Goal: Task Accomplishment & Management: Use online tool/utility

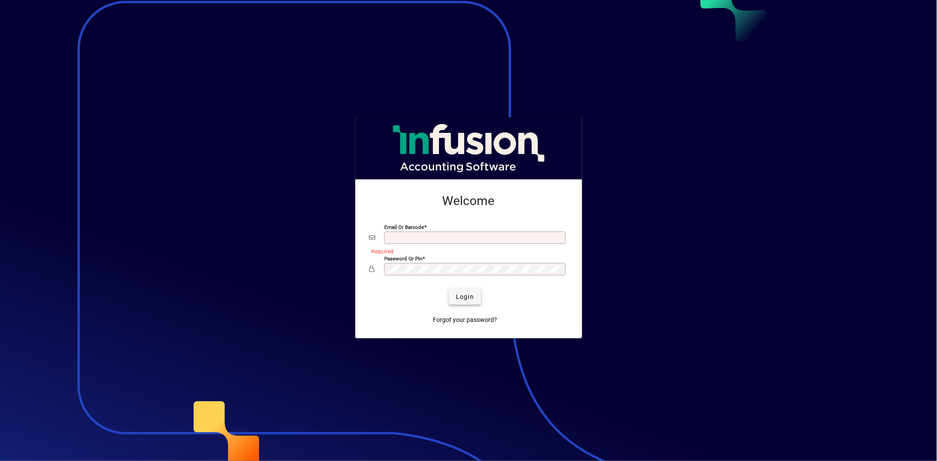
type input "**********"
click at [469, 295] on span "Login" at bounding box center [465, 296] width 18 height 9
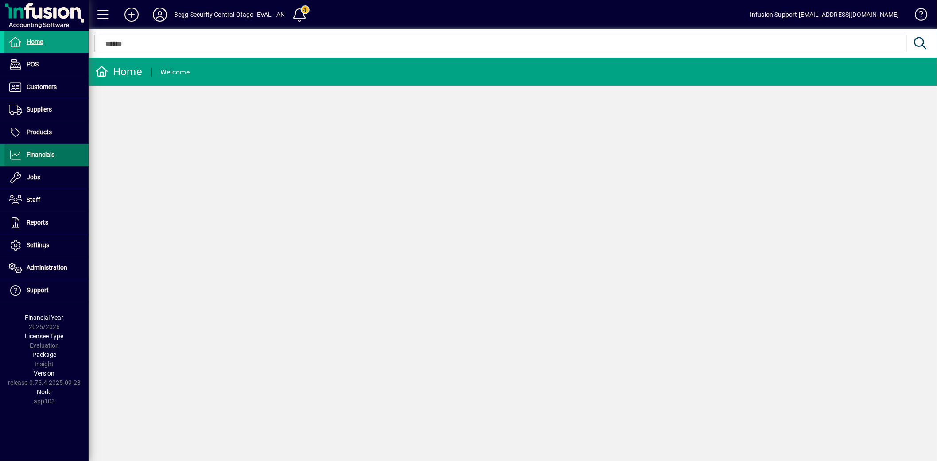
click at [47, 160] on span "Financials" at bounding box center [29, 155] width 50 height 11
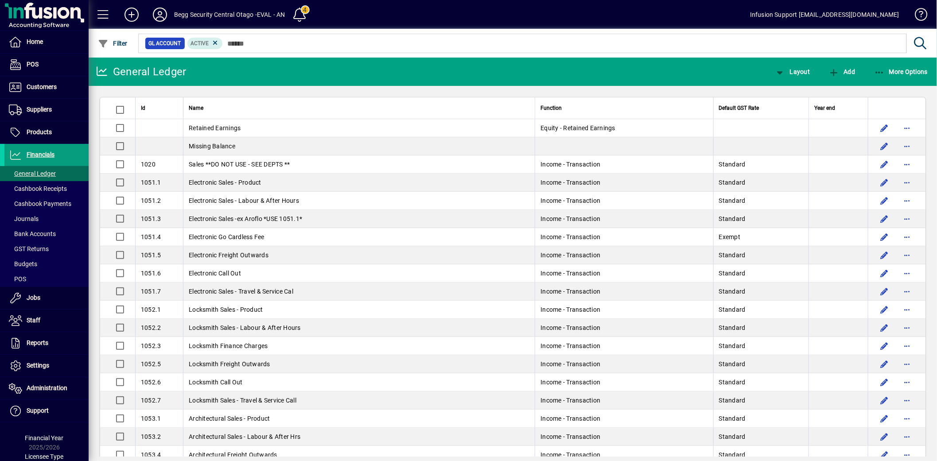
click at [887, 59] on mat-toolbar-row "General Ledger Layout Add More Options" at bounding box center [513, 72] width 849 height 28
click at [877, 66] on span "button" at bounding box center [901, 71] width 58 height 21
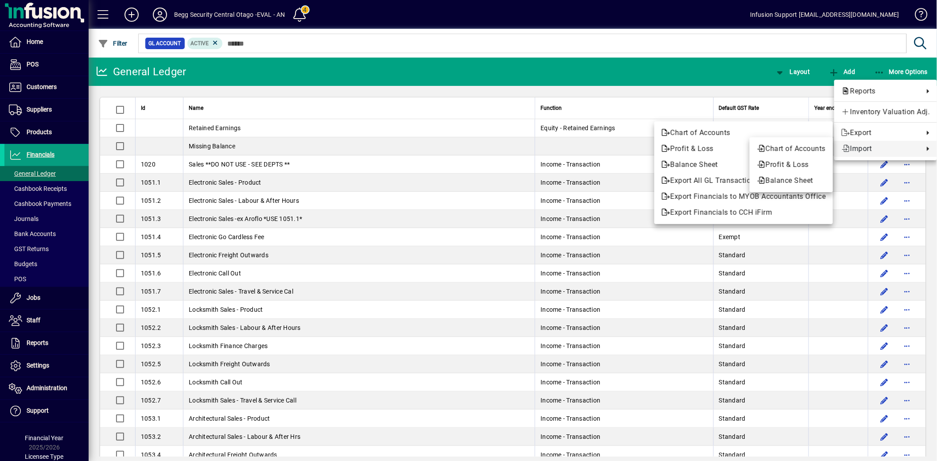
click at [861, 151] on span "Import" at bounding box center [881, 149] width 78 height 11
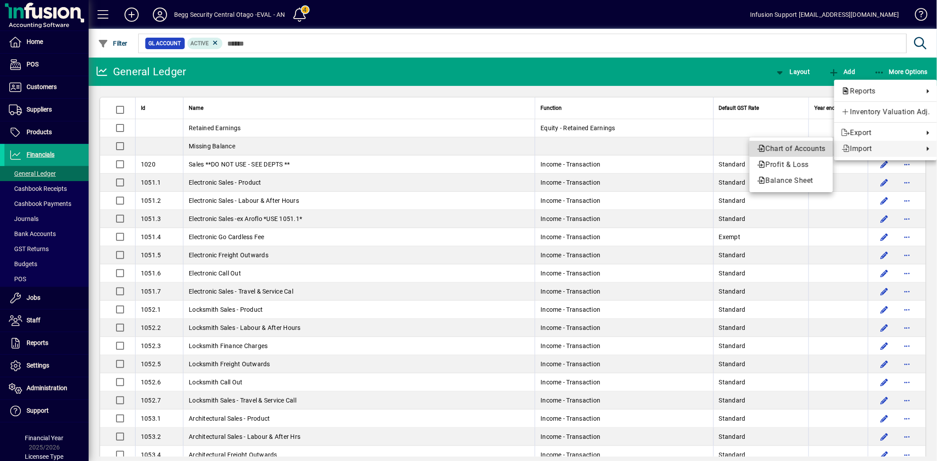
click at [795, 149] on span "Chart of Accounts" at bounding box center [791, 149] width 69 height 11
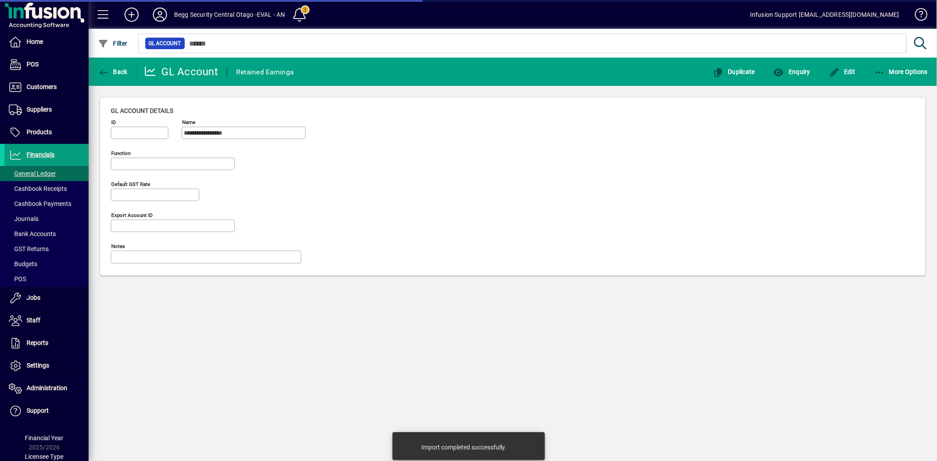
type input "**********"
click at [838, 74] on icon "button" at bounding box center [834, 72] width 11 height 9
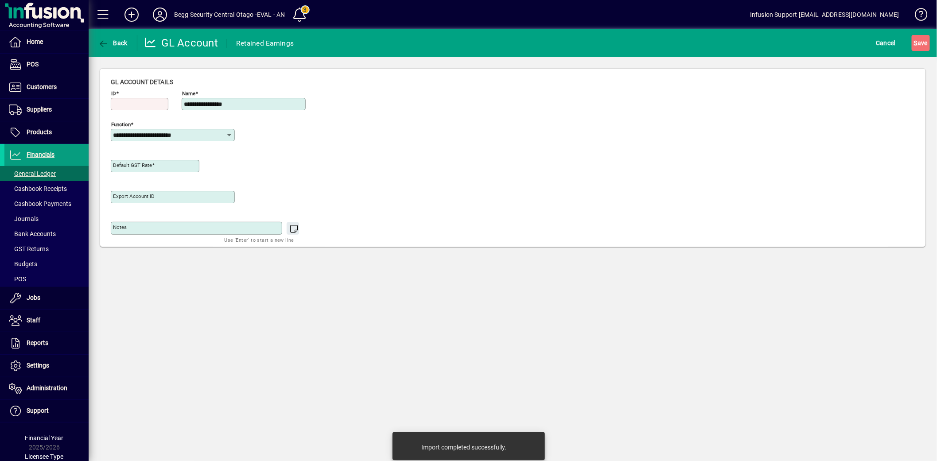
click at [142, 99] on div "ID" at bounding box center [140, 104] width 58 height 12
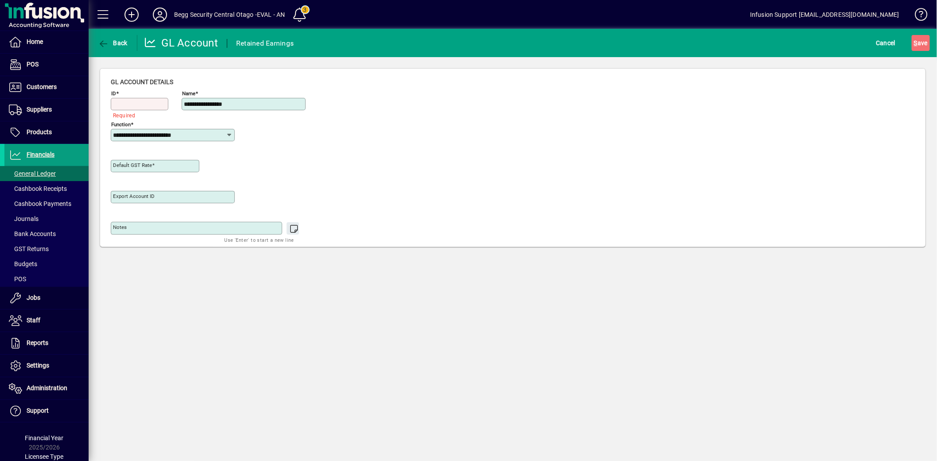
click at [141, 101] on input "ID" at bounding box center [140, 104] width 55 height 7
type input "***"
click at [218, 138] on input "**********" at bounding box center [169, 135] width 113 height 7
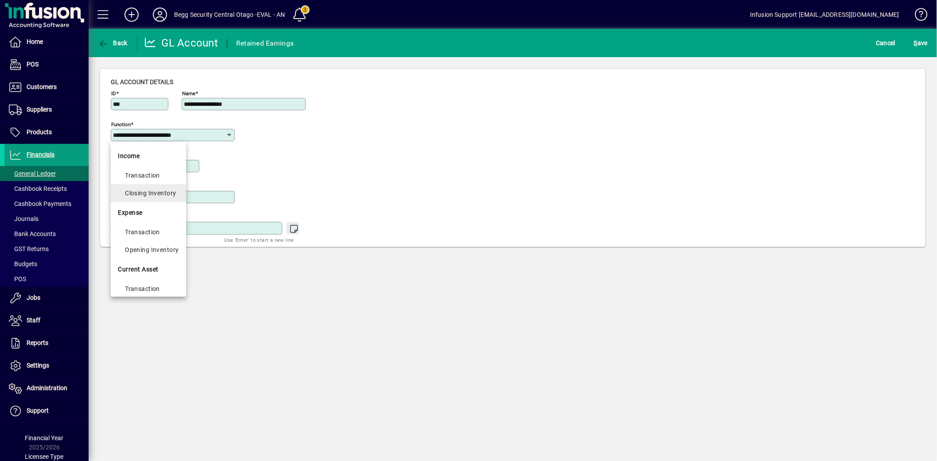
click at [165, 192] on div "Closing Inventory" at bounding box center [152, 193] width 54 height 11
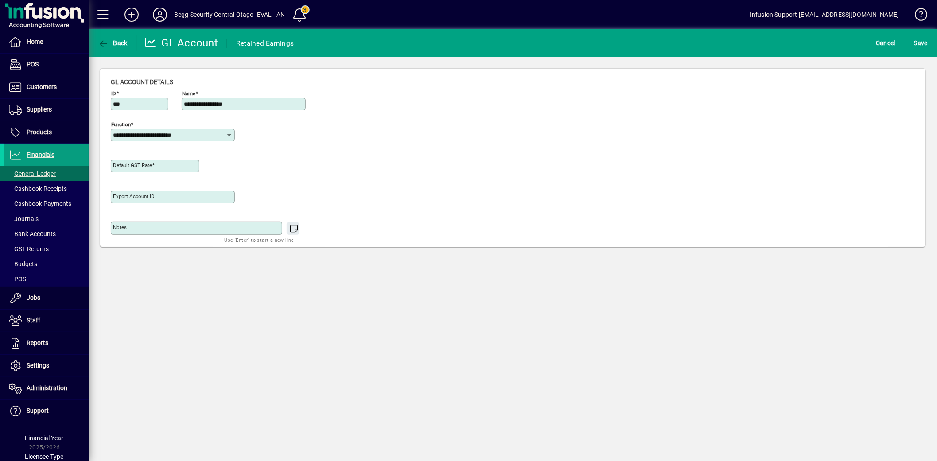
type input "**********"
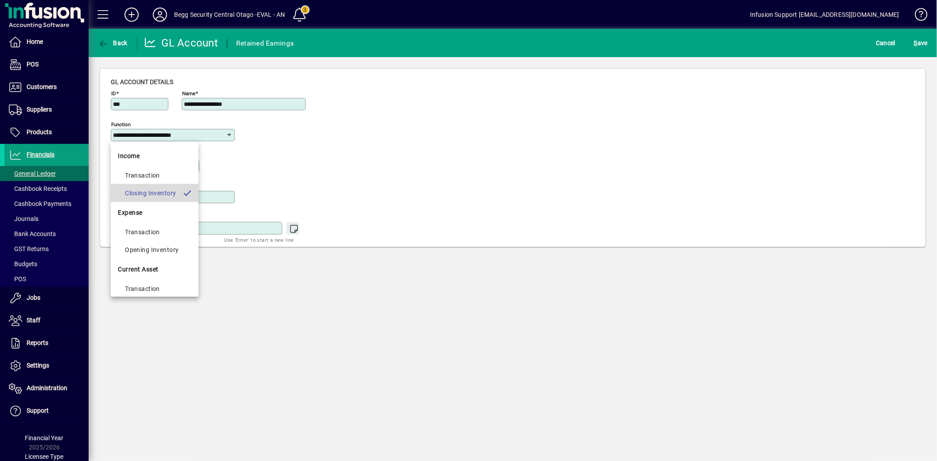
type input "**********"
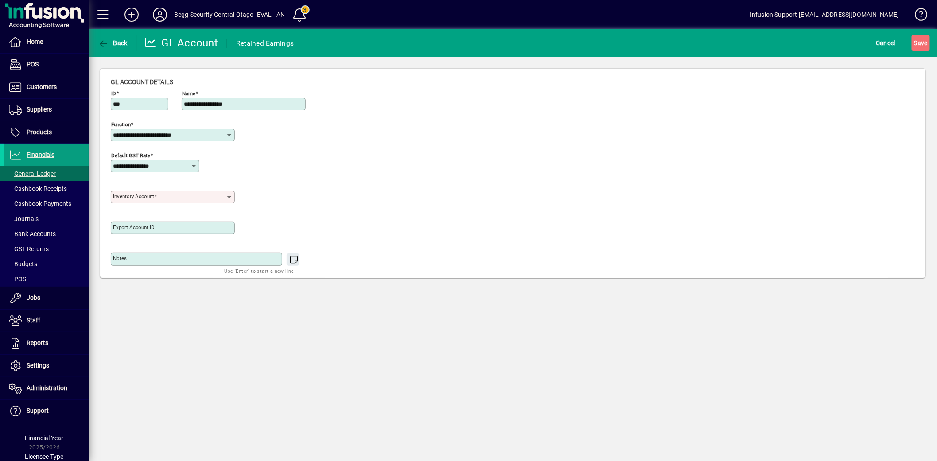
click at [200, 135] on input "**********" at bounding box center [169, 135] width 113 height 7
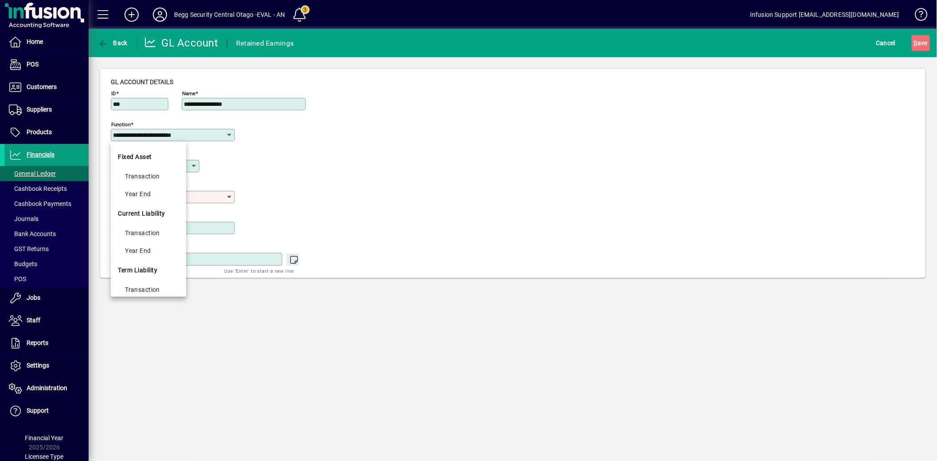
scroll to position [340, 0]
click at [151, 263] on div "Retained Earnings" at bounding box center [152, 267] width 54 height 11
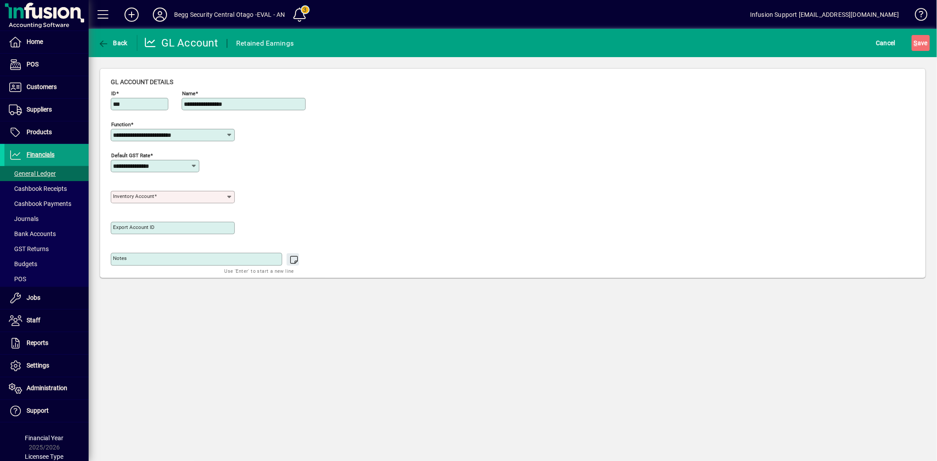
type input "**********"
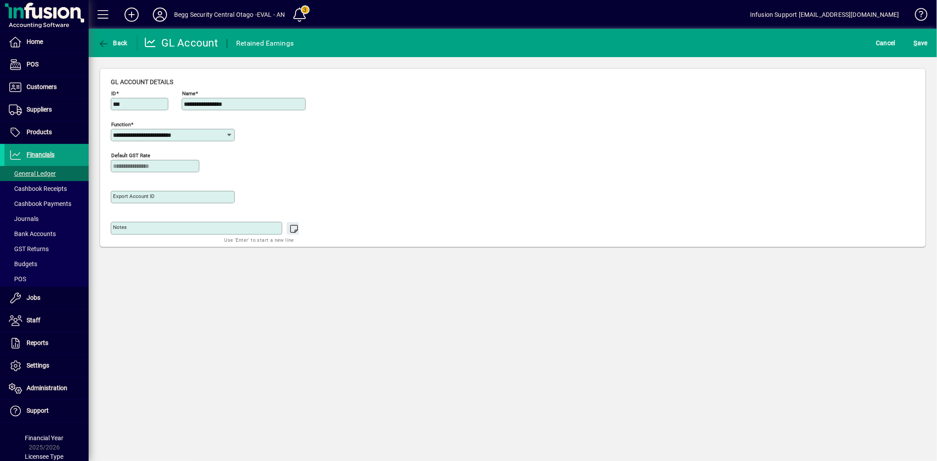
type input "**********"
click at [923, 45] on span "S ave" at bounding box center [921, 43] width 14 height 14
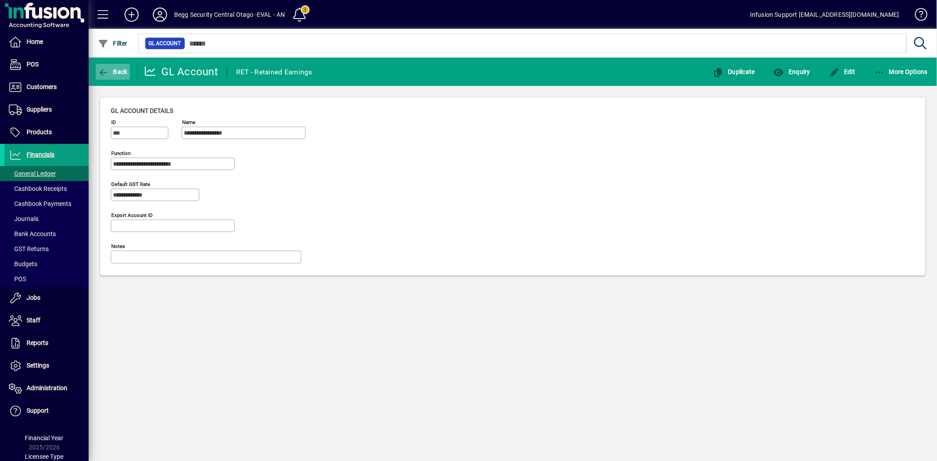
click at [120, 67] on span "button" at bounding box center [113, 71] width 34 height 21
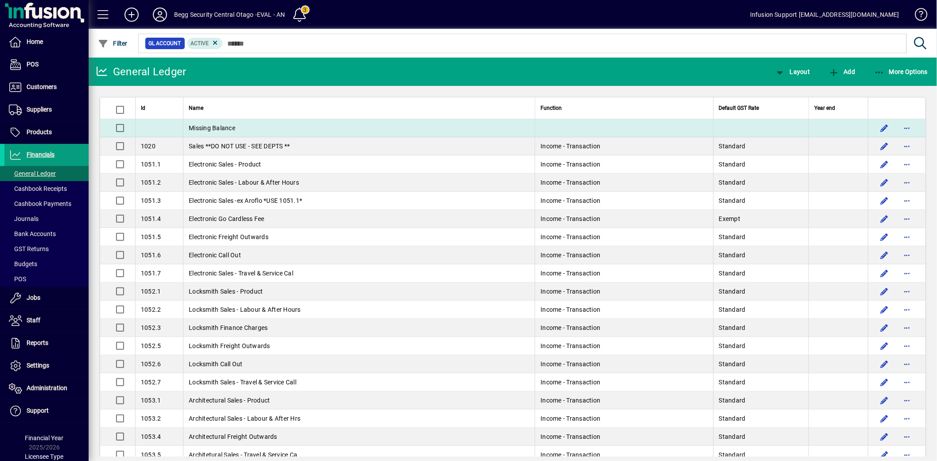
click at [224, 125] on span "Missing Balance" at bounding box center [212, 128] width 47 height 7
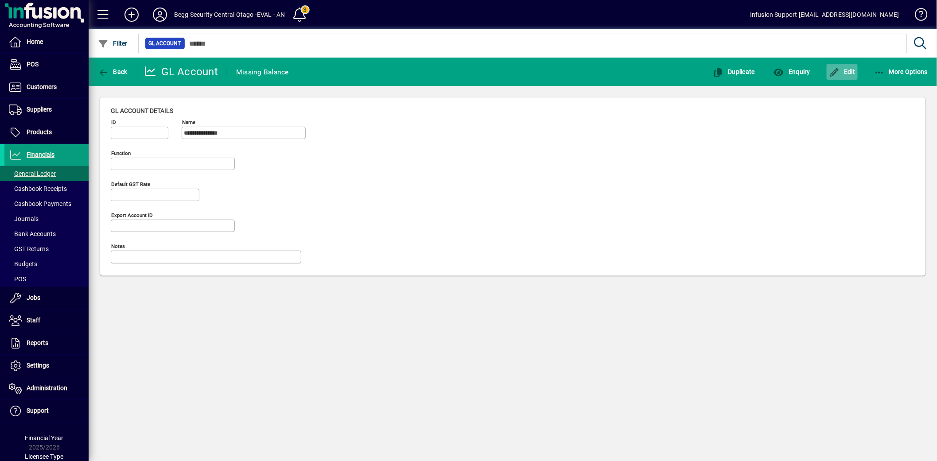
click at [843, 73] on span "Edit" at bounding box center [842, 71] width 27 height 7
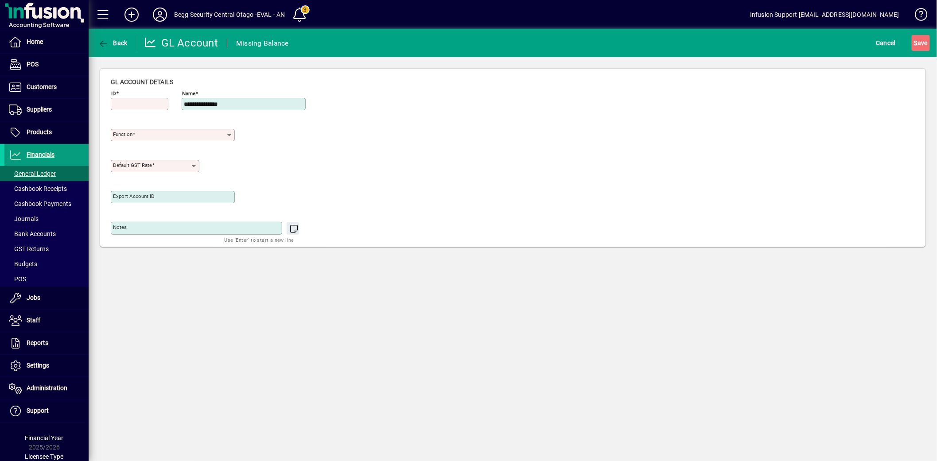
click at [144, 104] on input "ID" at bounding box center [140, 104] width 55 height 7
type input "****"
click at [140, 130] on div "Function" at bounding box center [173, 135] width 124 height 12
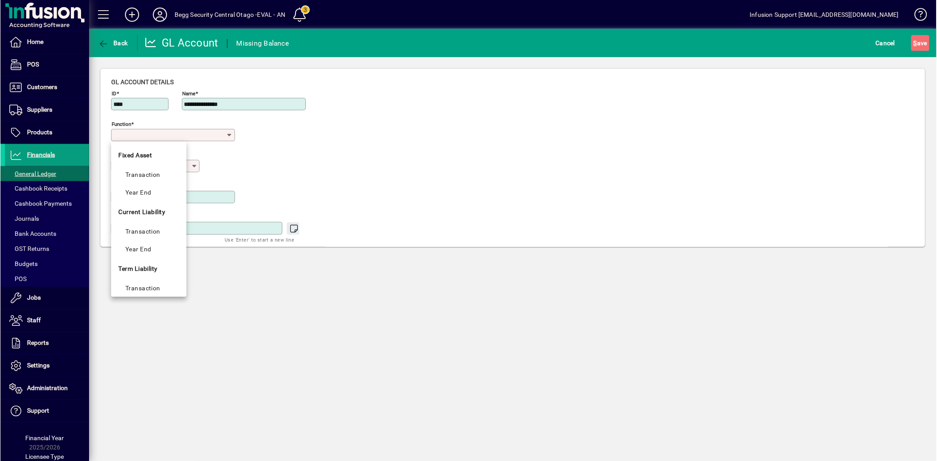
scroll to position [340, 0]
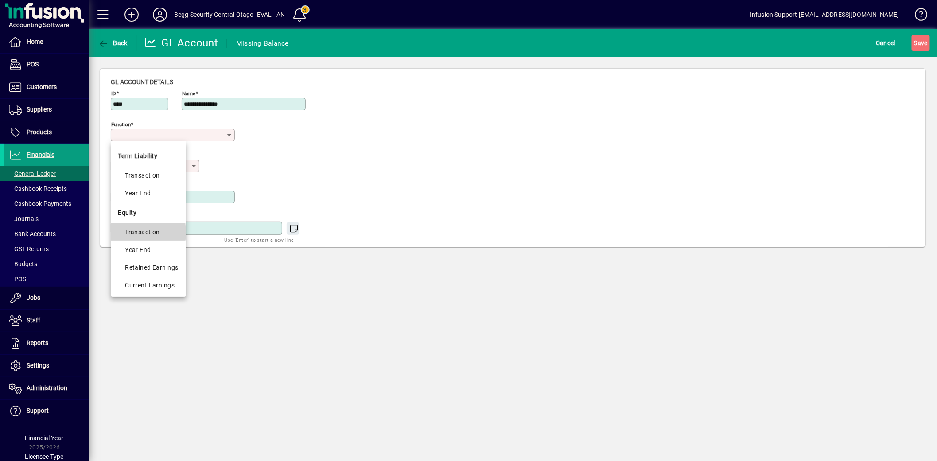
click at [133, 232] on div "Transaction" at bounding box center [152, 232] width 54 height 11
type input "**********"
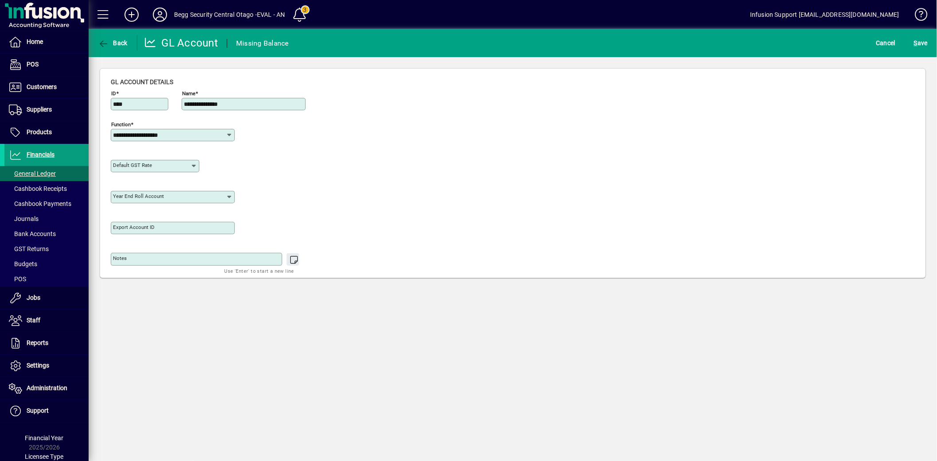
type input "**********"
click at [923, 45] on span "S ave" at bounding box center [921, 43] width 14 height 14
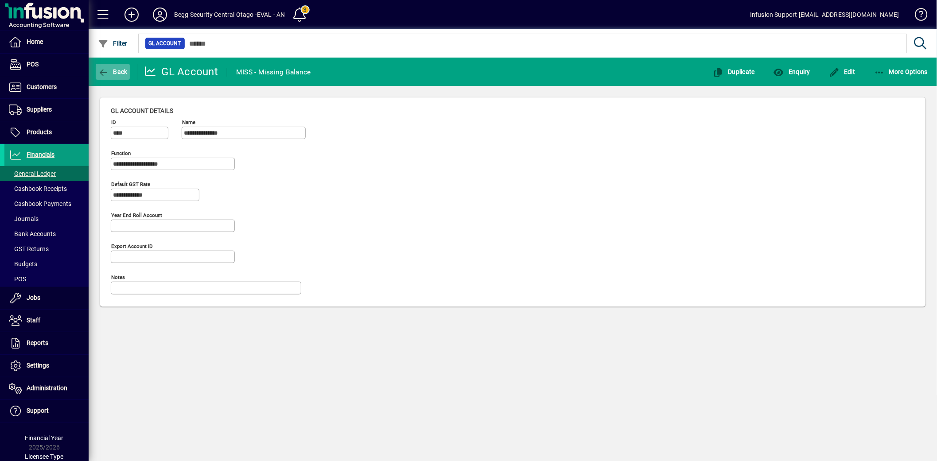
click at [112, 68] on span "Back" at bounding box center [113, 71] width 30 height 7
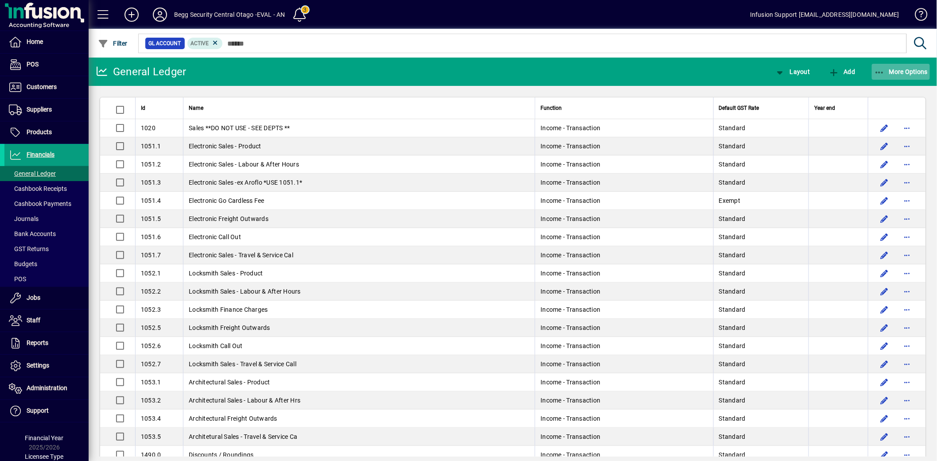
click at [872, 68] on span "button" at bounding box center [901, 71] width 58 height 21
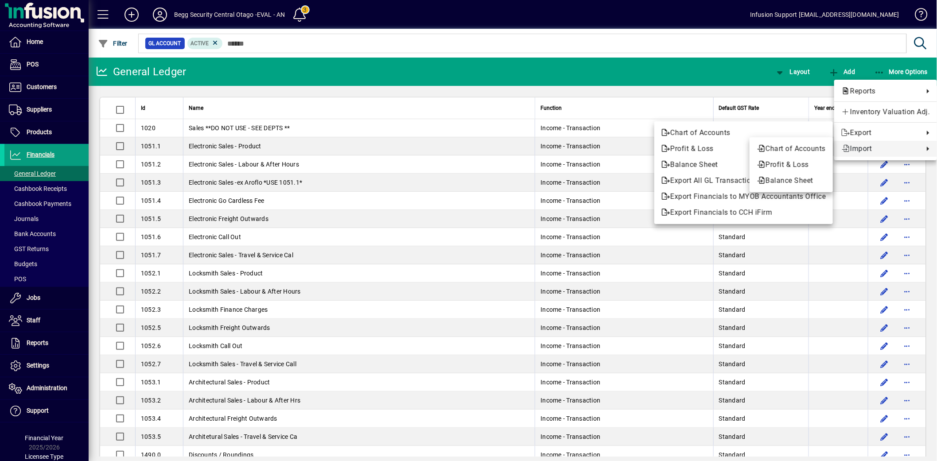
click at [862, 145] on span "Import" at bounding box center [881, 149] width 78 height 11
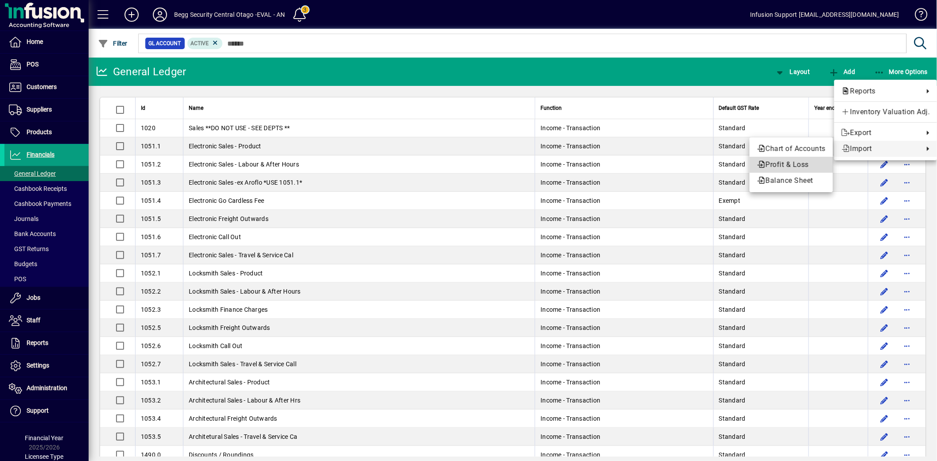
click at [782, 163] on span "Profit & Loss" at bounding box center [791, 165] width 69 height 11
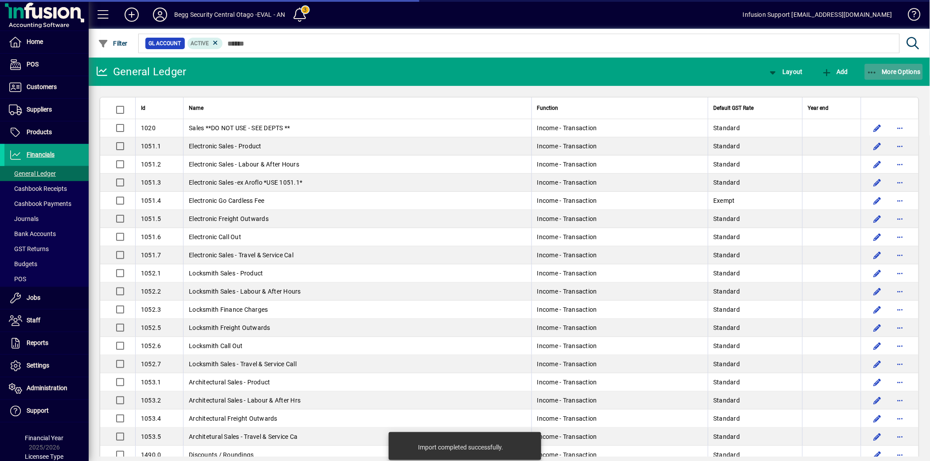
click at [880, 73] on span "More Options" at bounding box center [894, 71] width 54 height 7
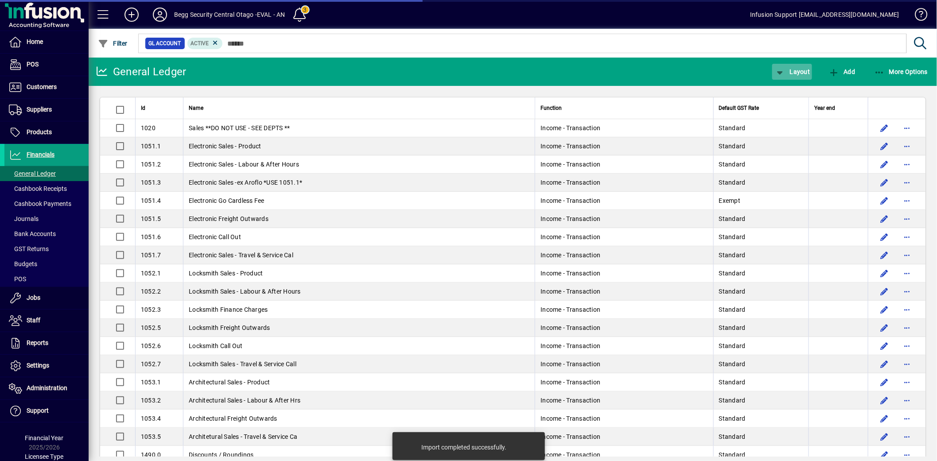
click at [787, 72] on span "Layout" at bounding box center [792, 71] width 35 height 7
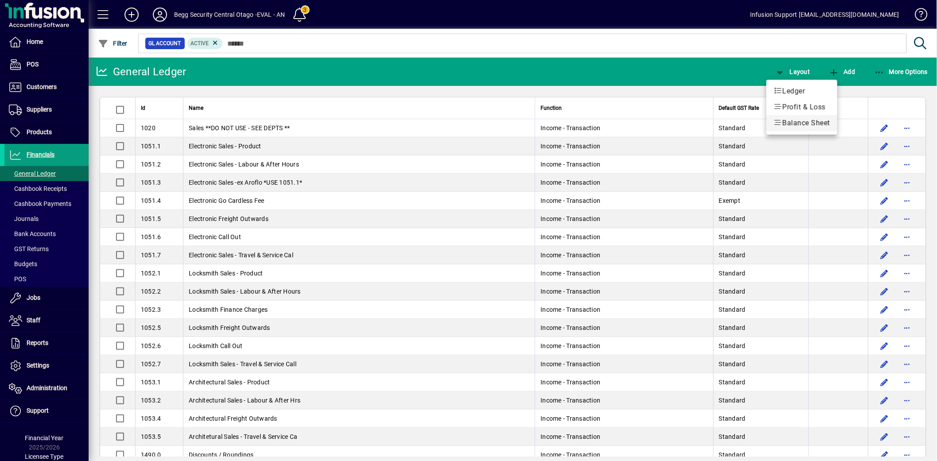
click at [801, 125] on span "Balance Sheet" at bounding box center [802, 123] width 57 height 11
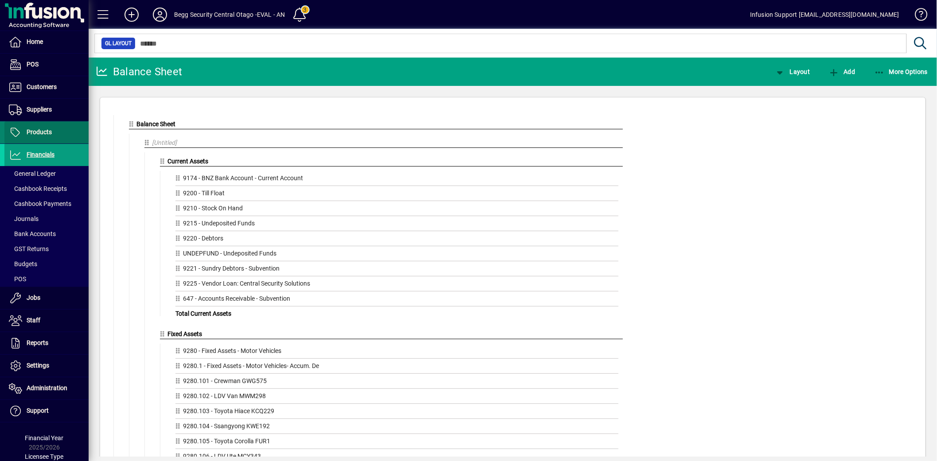
click at [50, 136] on span "Products" at bounding box center [27, 132] width 47 height 11
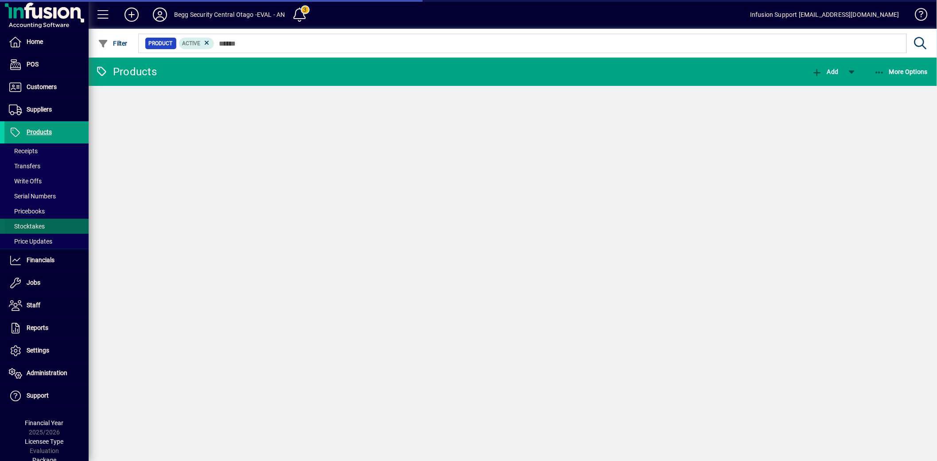
click at [38, 223] on span "Stocktakes" at bounding box center [27, 226] width 36 height 7
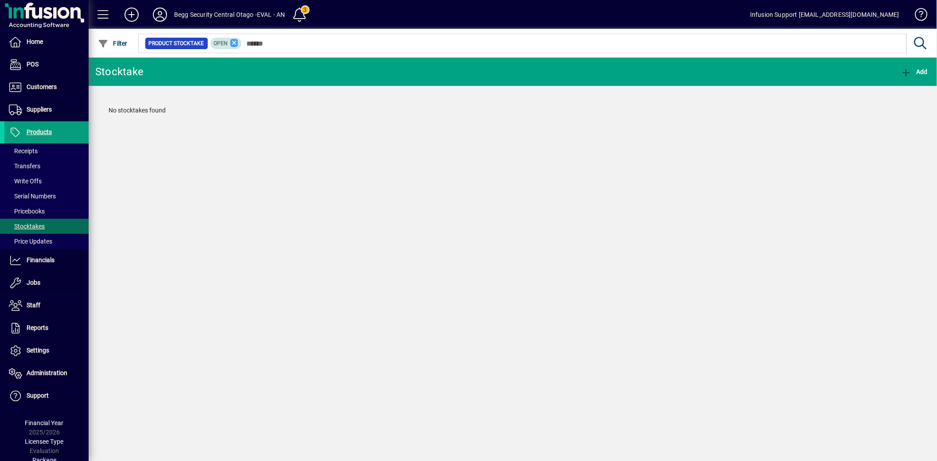
click at [232, 42] on icon at bounding box center [234, 43] width 8 height 8
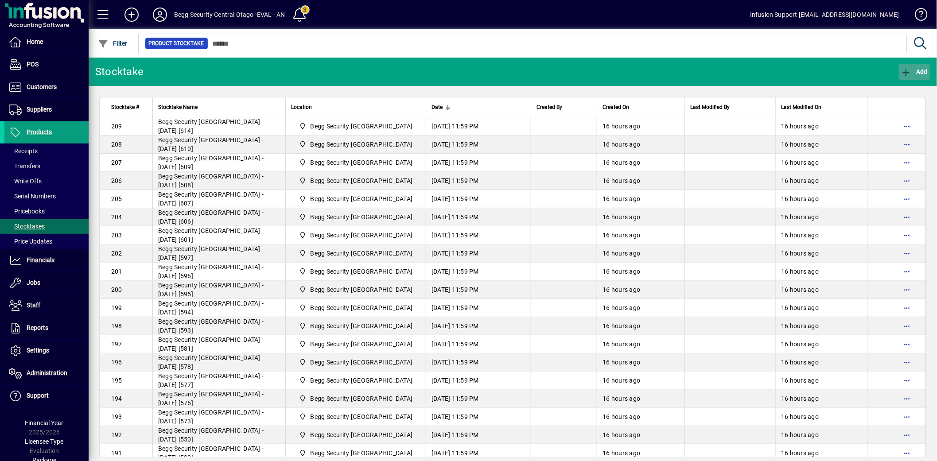
click at [908, 73] on icon "button" at bounding box center [906, 72] width 11 height 9
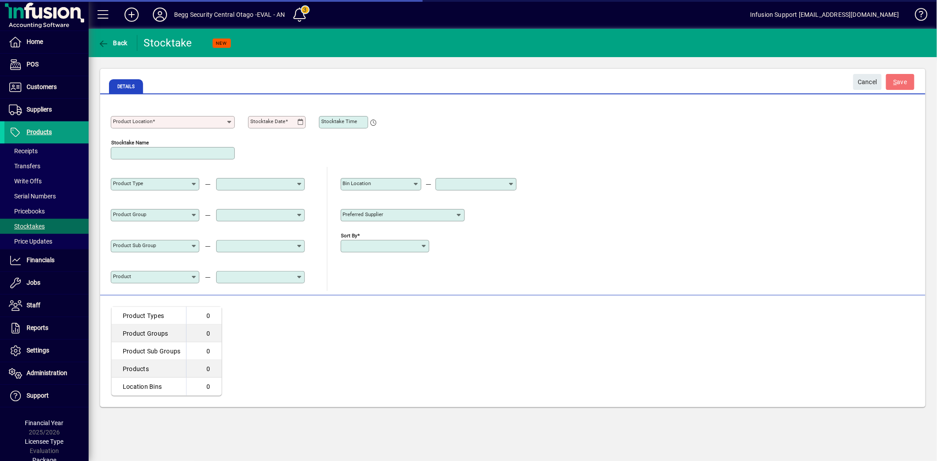
type input "**********"
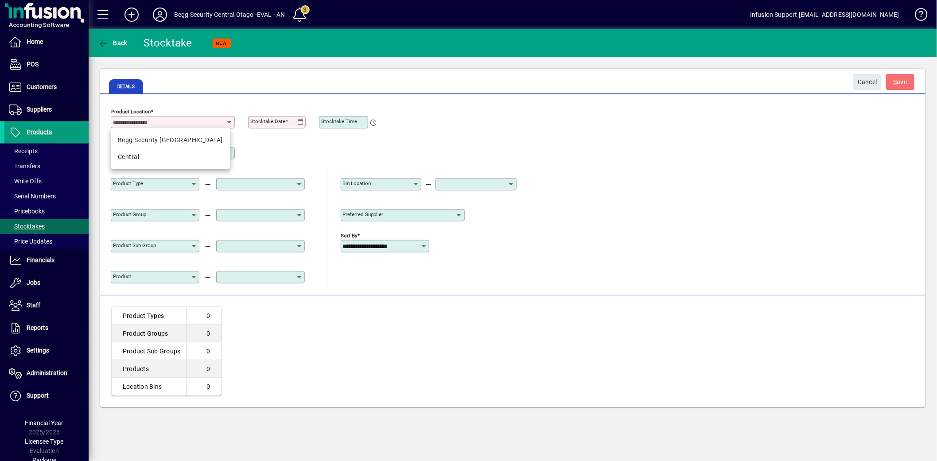
click at [215, 119] on input "Product Location" at bounding box center [169, 122] width 113 height 7
click at [185, 137] on div "Begg Security [GEOGRAPHIC_DATA]" at bounding box center [170, 140] width 105 height 9
type input "**********"
click at [302, 123] on icon at bounding box center [300, 122] width 7 height 7
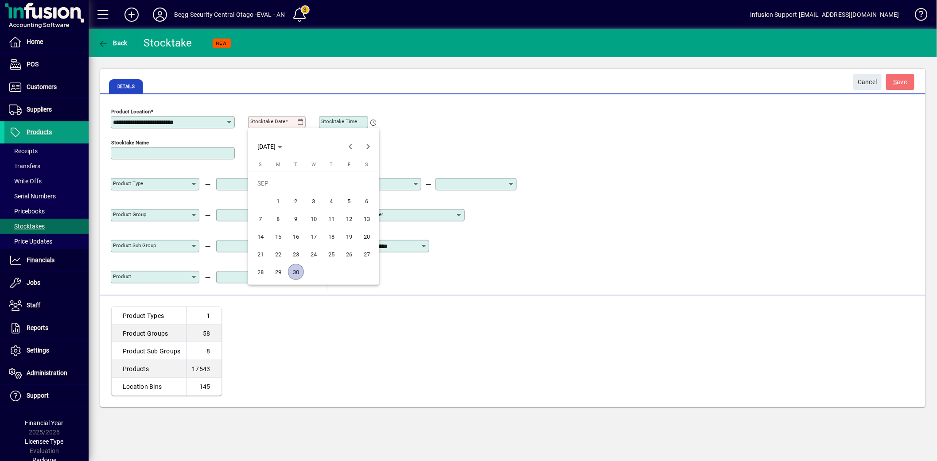
click at [278, 275] on span "29" at bounding box center [278, 272] width 16 height 16
type input "**********"
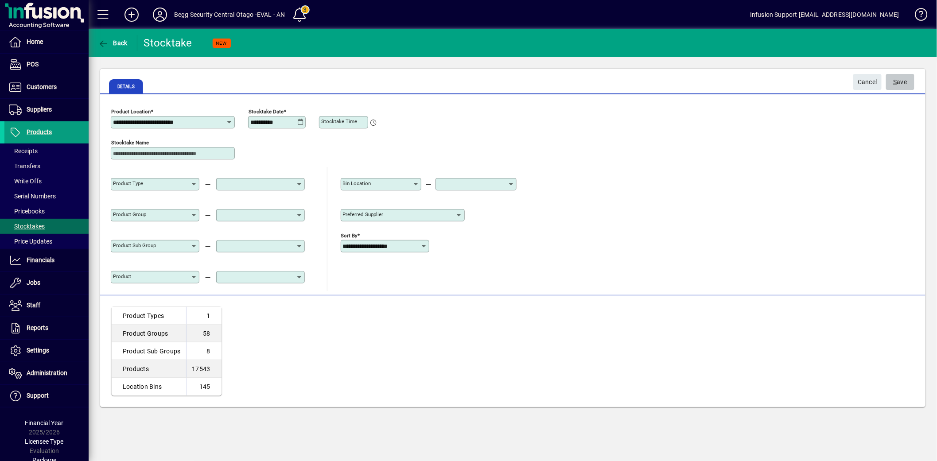
drag, startPoint x: 898, startPoint y: 82, endPoint x: 891, endPoint y: 89, distance: 9.4
click at [897, 83] on span "S ave" at bounding box center [901, 82] width 14 height 15
type input "**********"
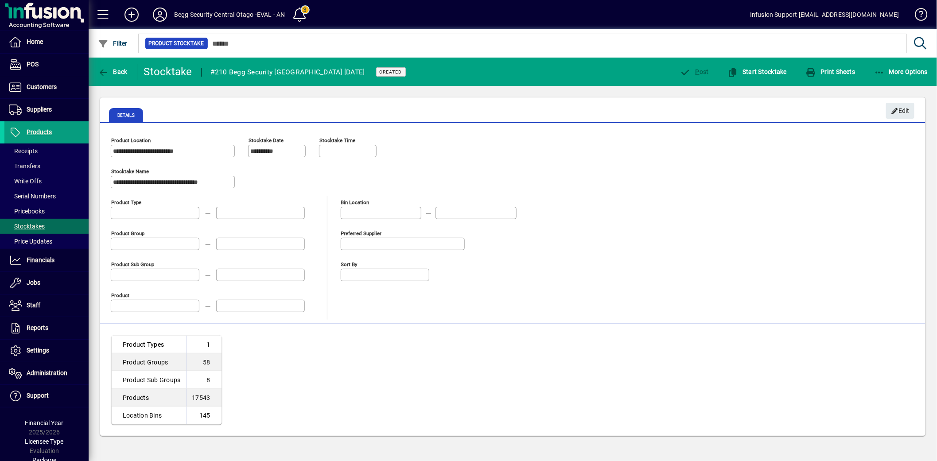
type input "**********"
click at [756, 68] on span "Start Stocktake" at bounding box center [757, 71] width 59 height 7
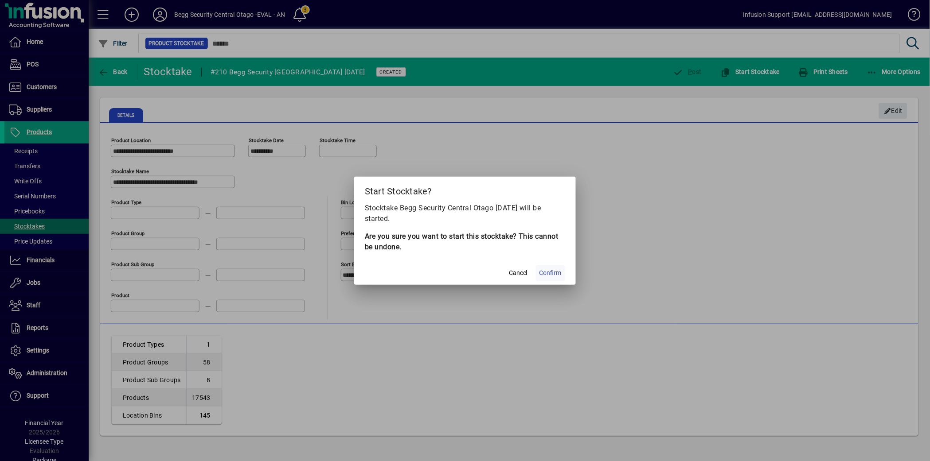
click at [553, 269] on span "Confirm" at bounding box center [550, 273] width 22 height 9
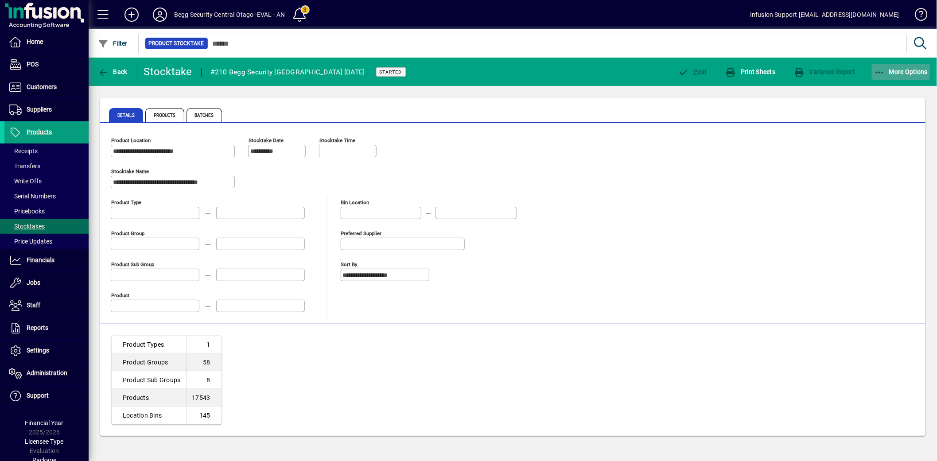
click at [897, 76] on span "button" at bounding box center [901, 71] width 58 height 21
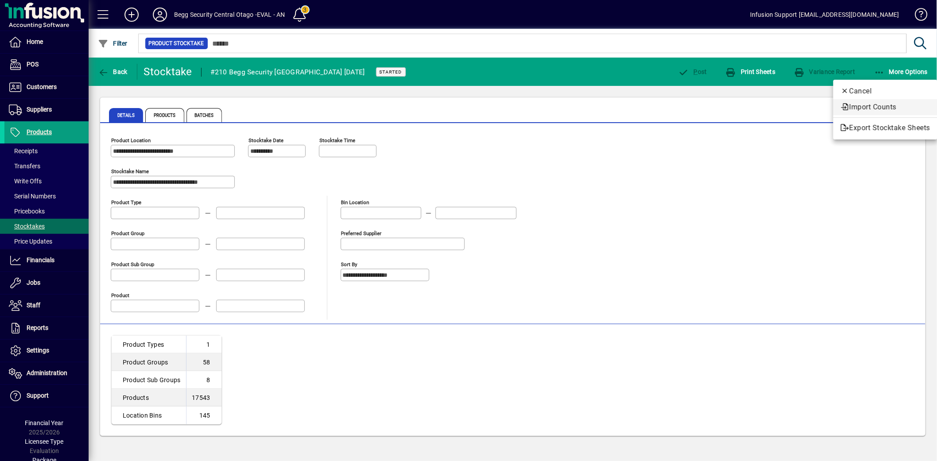
click at [887, 105] on span "Import Counts" at bounding box center [886, 107] width 90 height 11
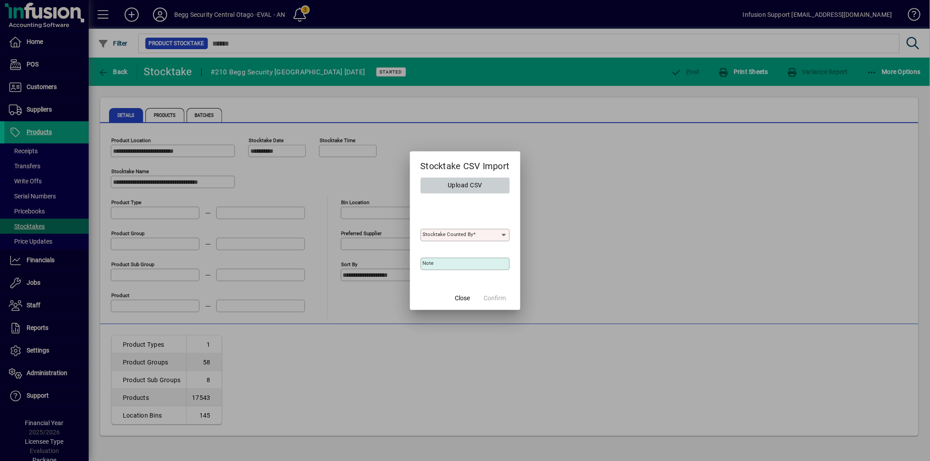
click at [475, 187] on span "Upload CSV" at bounding box center [465, 185] width 35 height 15
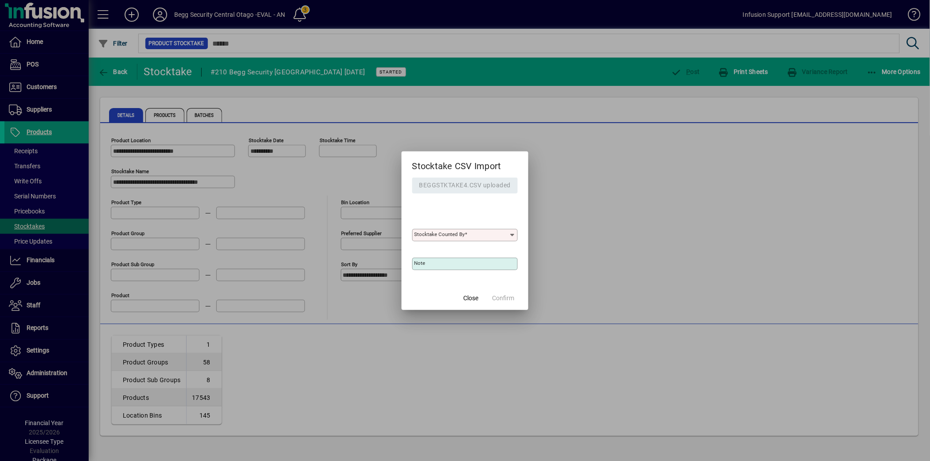
click at [468, 236] on input "Stocktake Counted By" at bounding box center [461, 235] width 94 height 7
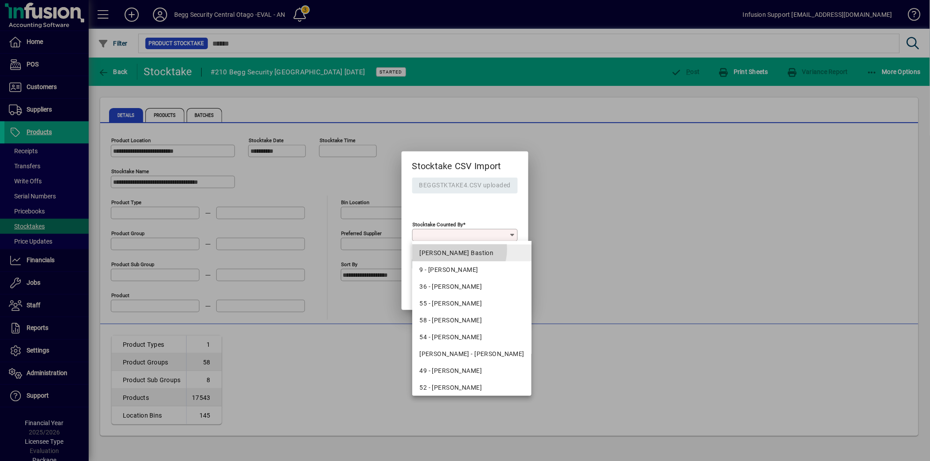
click at [453, 249] on div "[PERSON_NAME] Bastion" at bounding box center [471, 253] width 105 height 9
type input "**********"
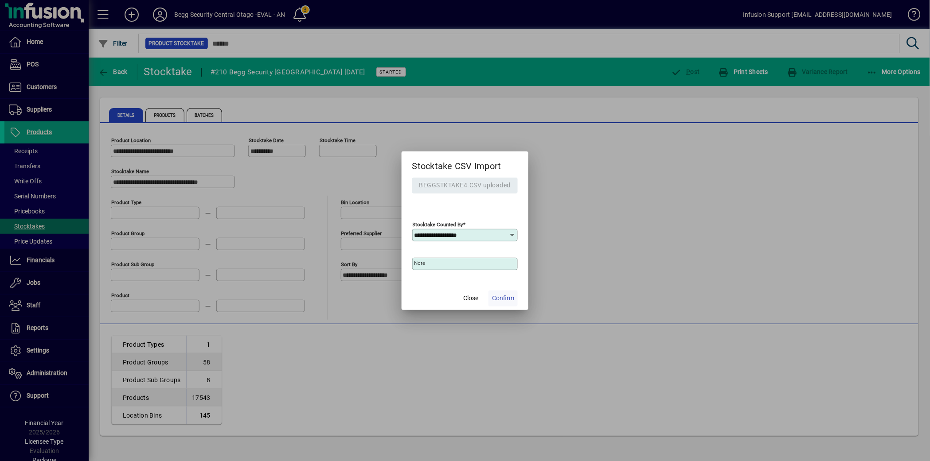
click at [501, 292] on span "button" at bounding box center [502, 298] width 29 height 21
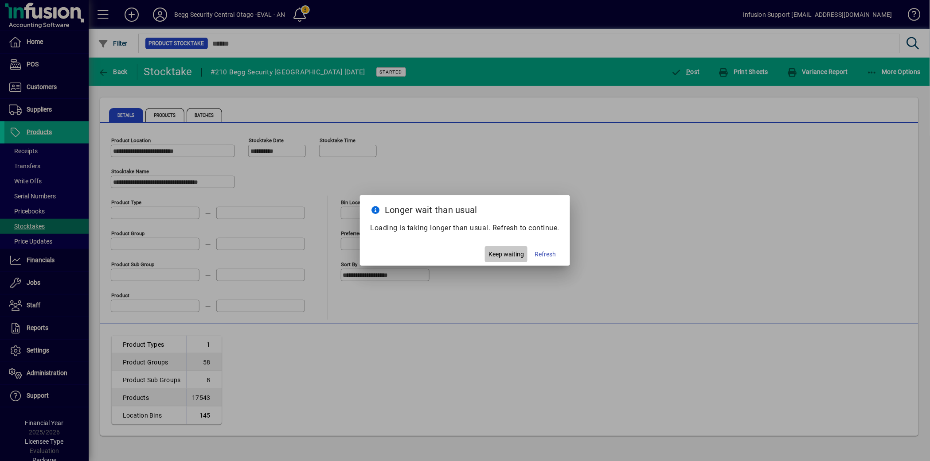
click at [514, 256] on span "Keep waiting" at bounding box center [505, 254] width 35 height 9
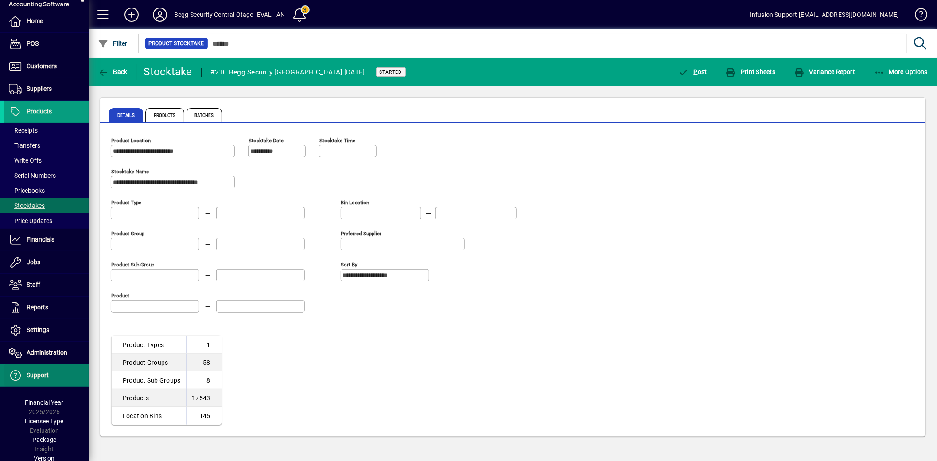
scroll to position [51, 0]
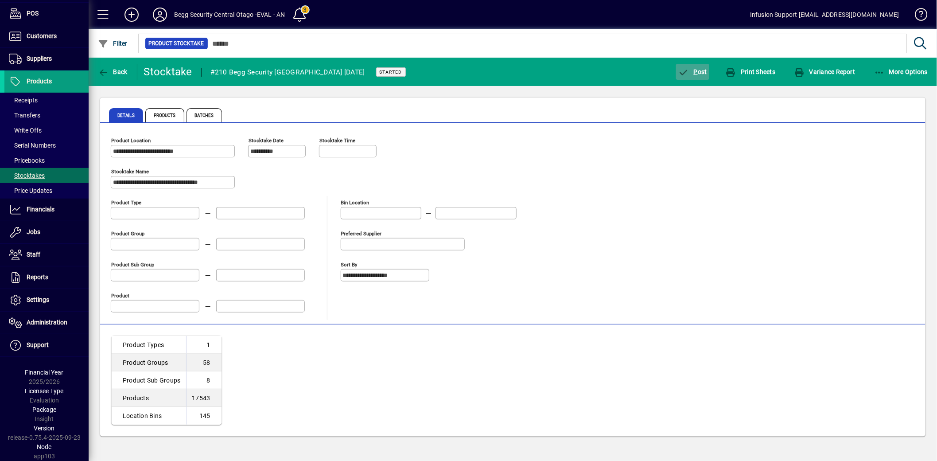
click at [698, 74] on span "button" at bounding box center [692, 71] width 33 height 21
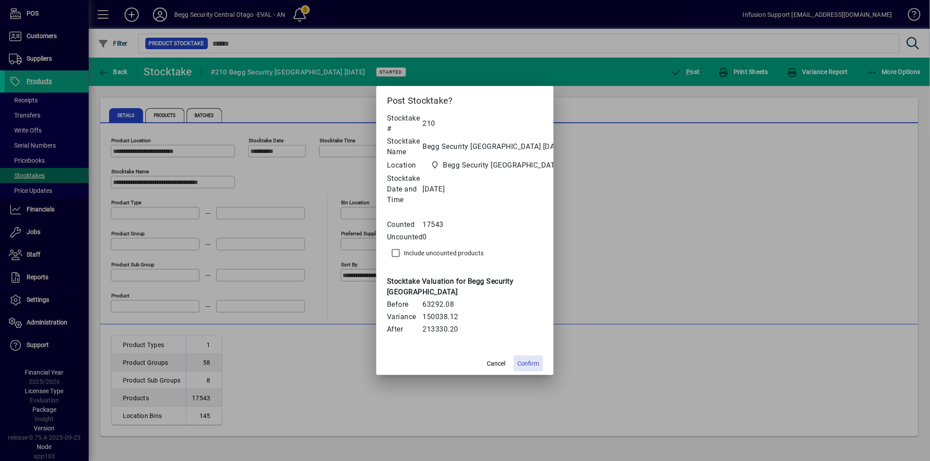
click at [529, 362] on span "Confirm" at bounding box center [528, 363] width 22 height 9
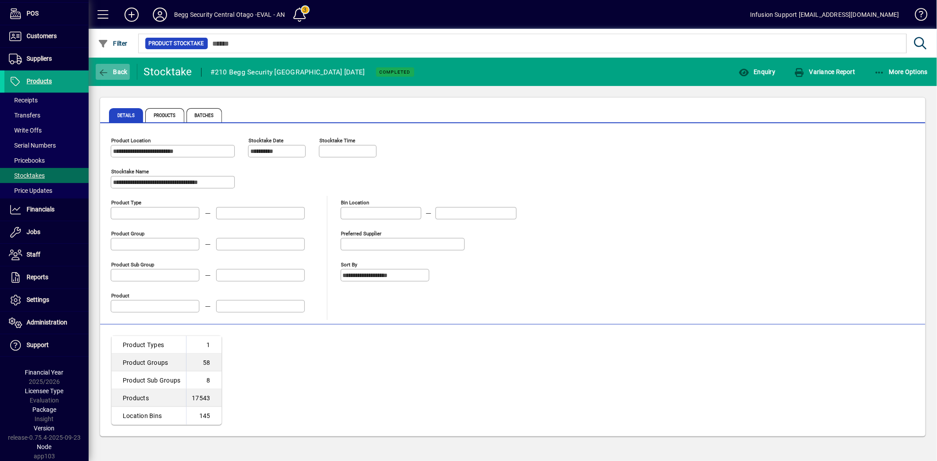
click at [114, 70] on span "Back" at bounding box center [113, 71] width 30 height 7
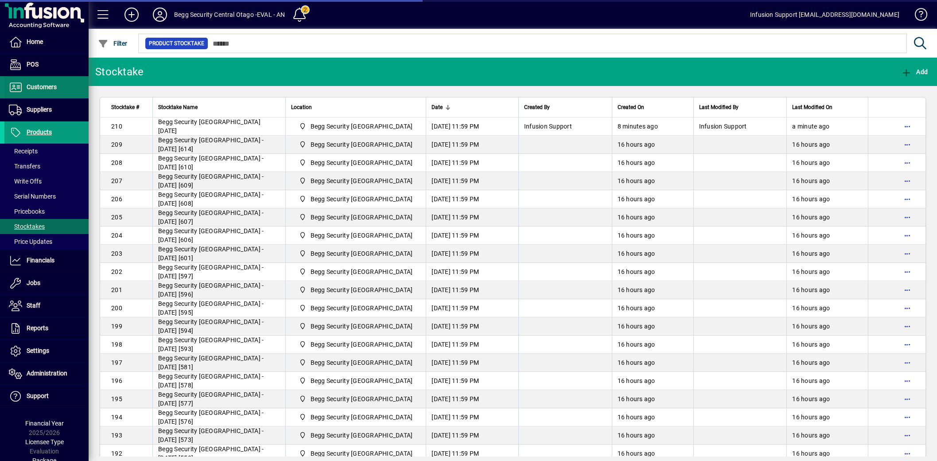
click at [58, 89] on span at bounding box center [46, 87] width 84 height 21
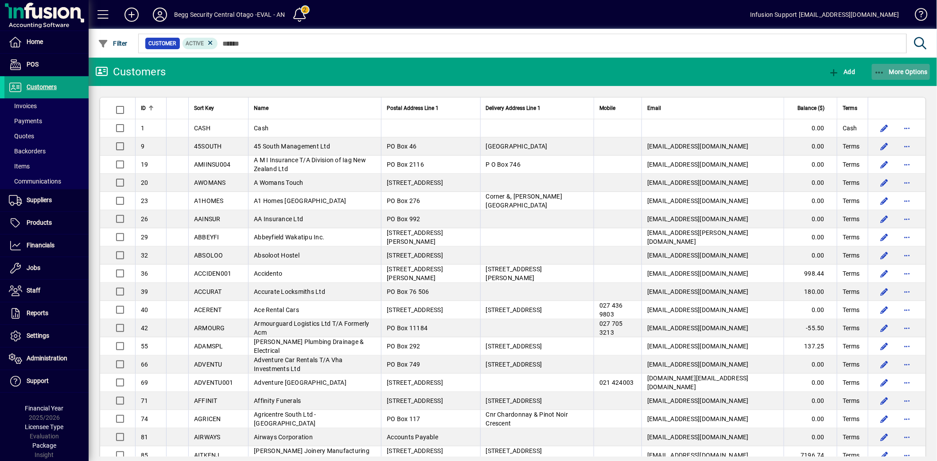
click at [899, 70] on span "More Options" at bounding box center [901, 71] width 54 height 7
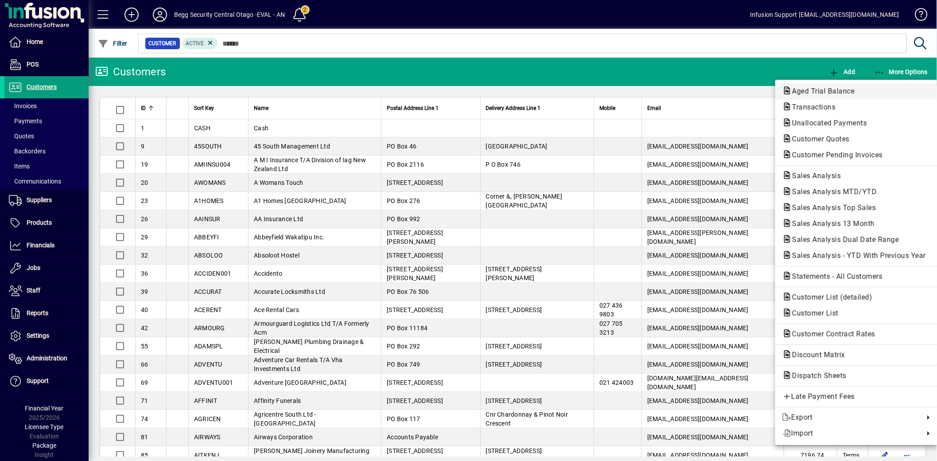
click at [856, 86] on span "Aged Trial Balance" at bounding box center [857, 91] width 148 height 11
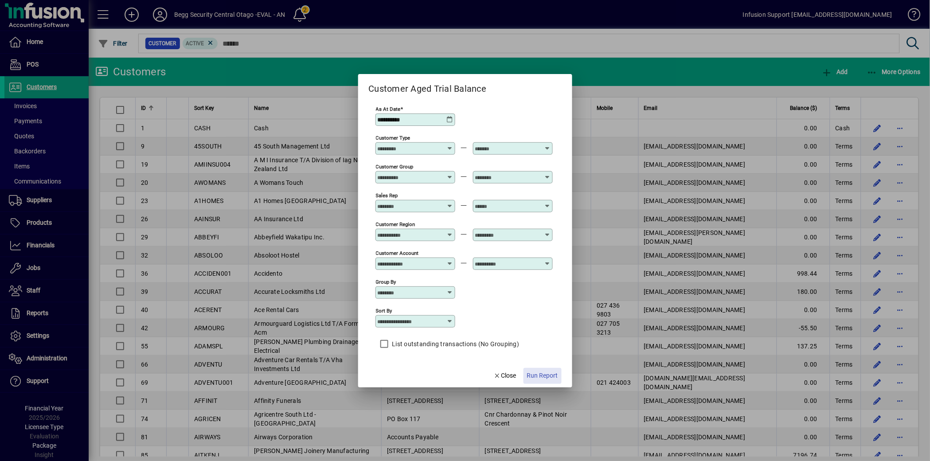
click at [554, 373] on span "Run Report" at bounding box center [542, 375] width 31 height 9
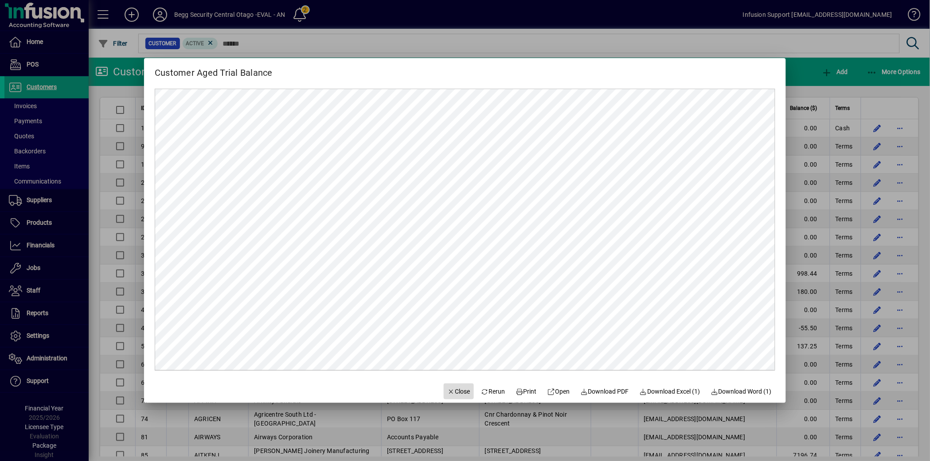
click at [450, 390] on span "Close" at bounding box center [458, 391] width 23 height 9
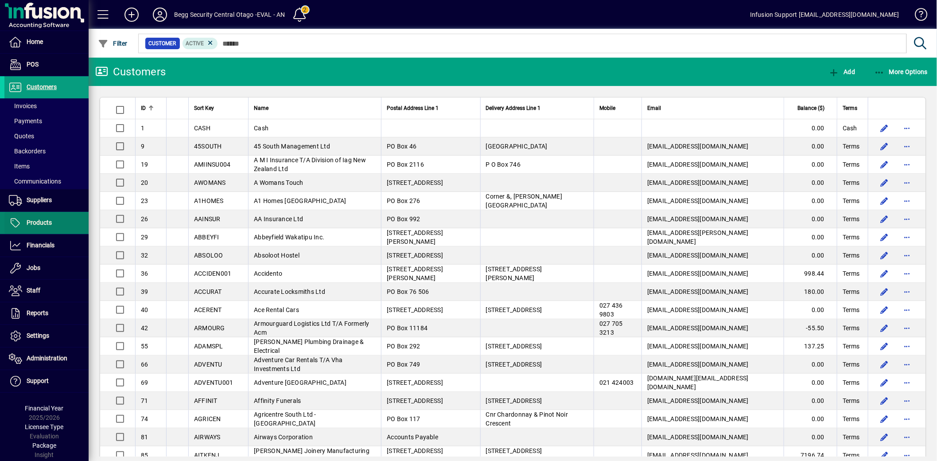
click at [43, 217] on span at bounding box center [46, 222] width 84 height 21
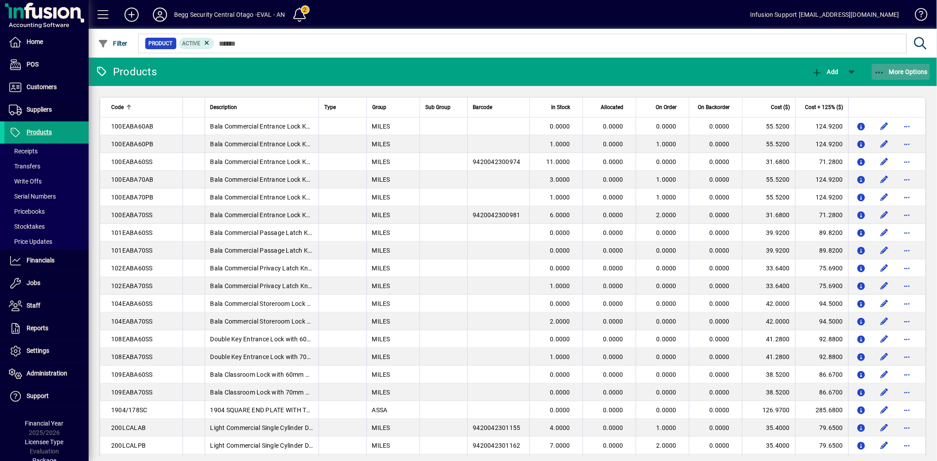
click at [880, 70] on icon "button" at bounding box center [879, 72] width 11 height 9
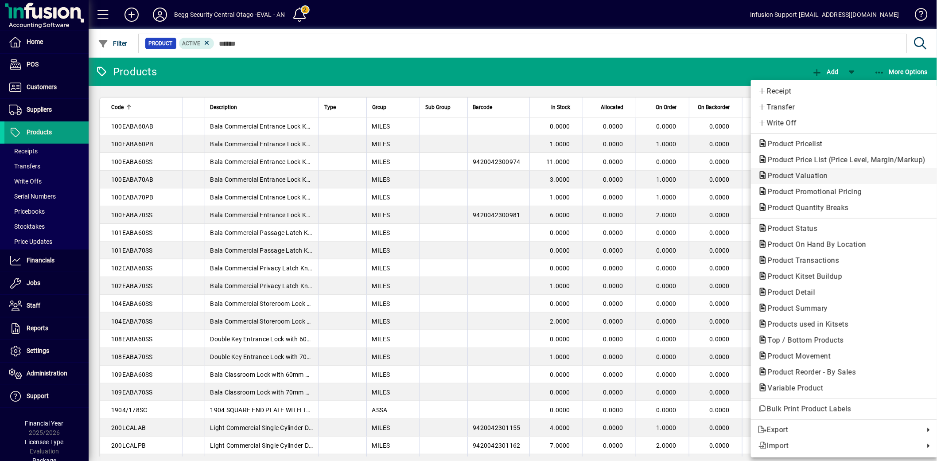
click at [792, 175] on span "Product Valuation" at bounding box center [795, 175] width 74 height 8
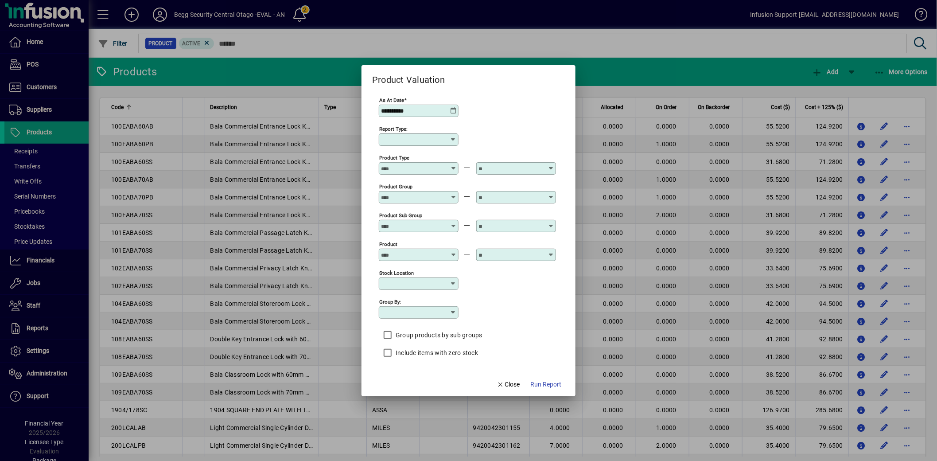
type input "******"
type input "**********"
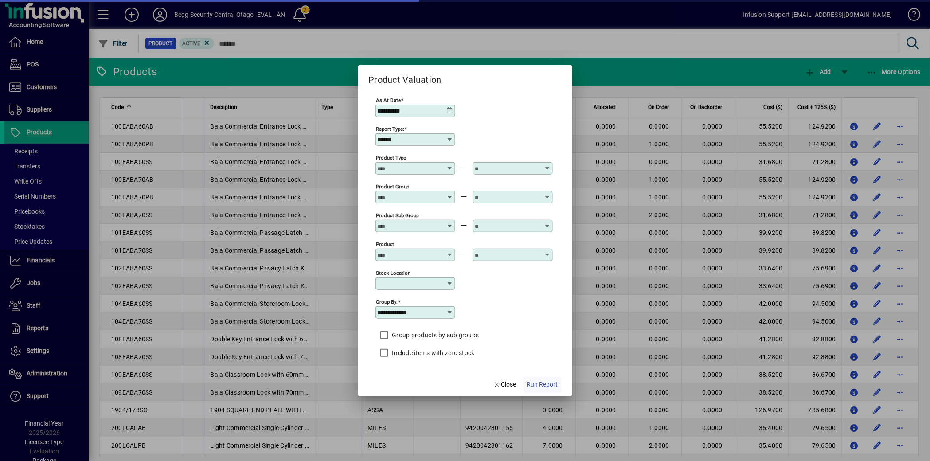
click at [535, 382] on span "Run Report" at bounding box center [542, 384] width 31 height 9
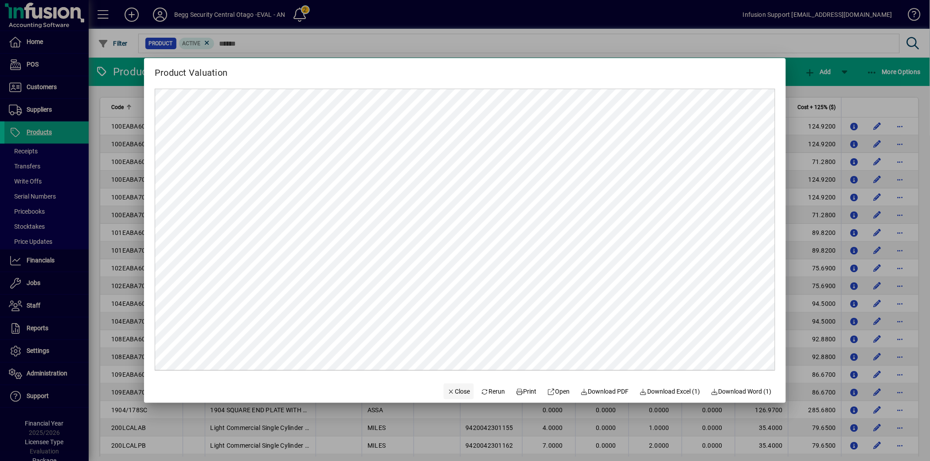
click at [449, 390] on span "Close" at bounding box center [458, 391] width 23 height 9
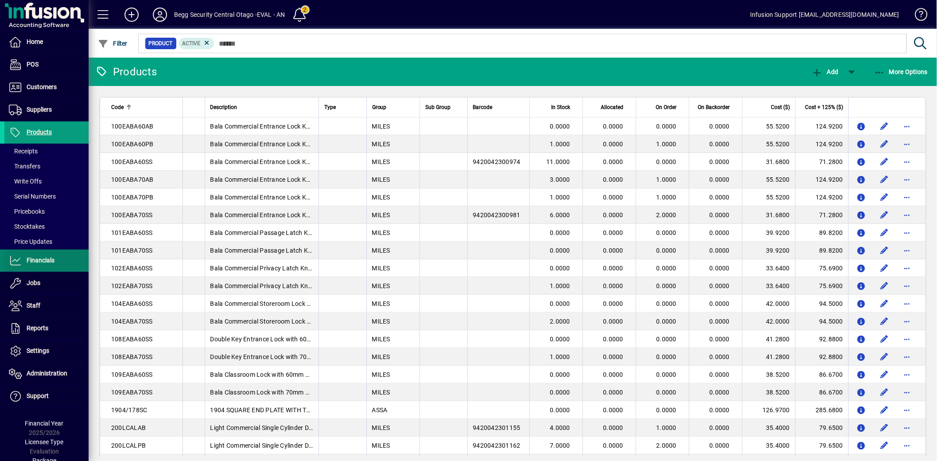
click at [49, 256] on span "Financials" at bounding box center [29, 260] width 50 height 11
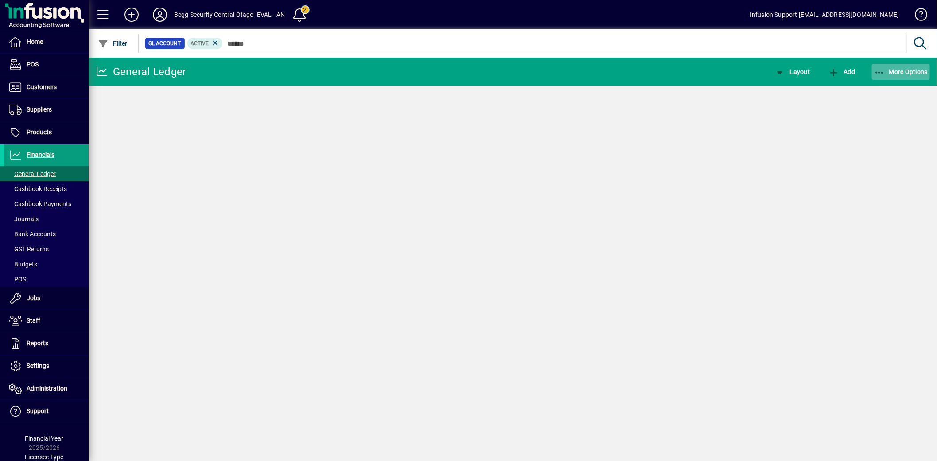
click at [889, 69] on span "More Options" at bounding box center [901, 71] width 54 height 7
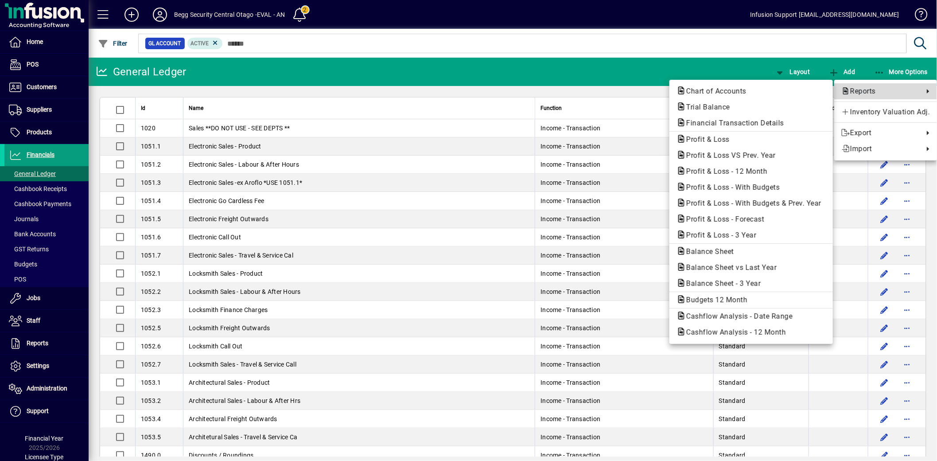
click at [864, 92] on span "Reports" at bounding box center [881, 91] width 78 height 11
click at [708, 231] on span "Profit & Loss - 3 Year" at bounding box center [719, 235] width 84 height 8
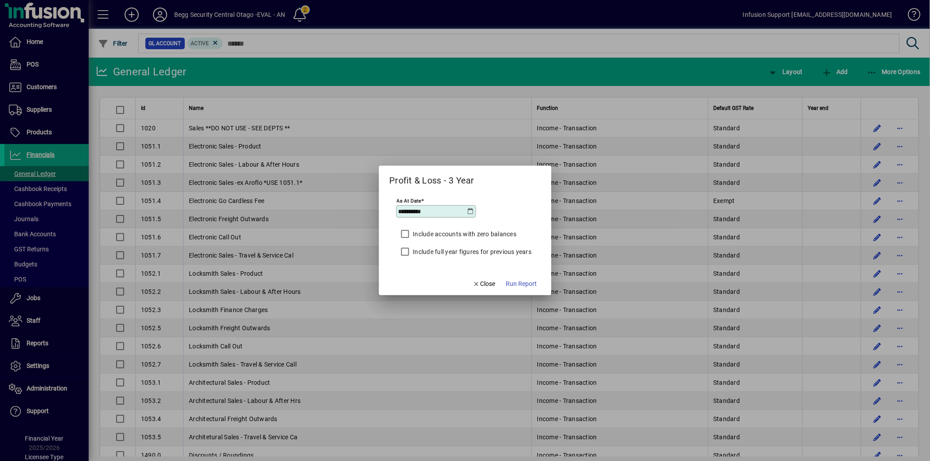
click at [488, 253] on label "Include full year figures for previous years" at bounding box center [471, 251] width 121 height 9
click at [522, 282] on span "Run Report" at bounding box center [521, 283] width 31 height 9
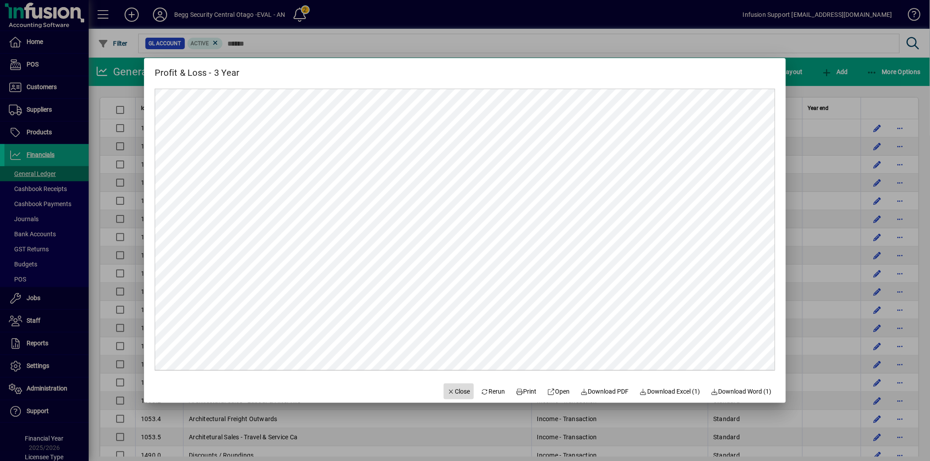
click at [447, 389] on icon "button" at bounding box center [451, 392] width 8 height 6
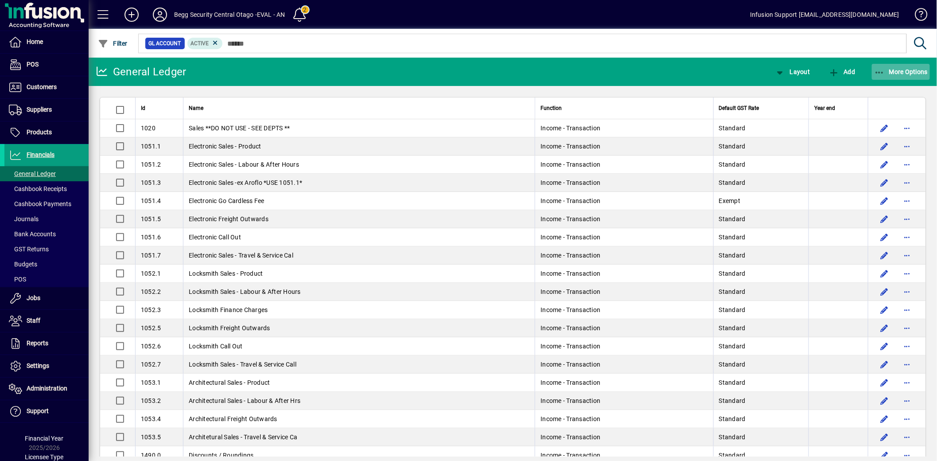
click at [899, 71] on span "More Options" at bounding box center [901, 71] width 54 height 7
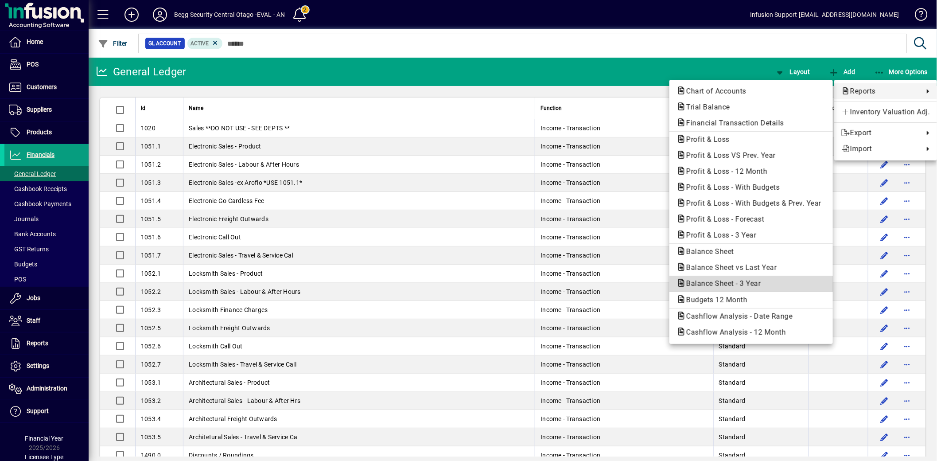
click at [725, 285] on span "Balance Sheet - 3 Year" at bounding box center [721, 283] width 89 height 8
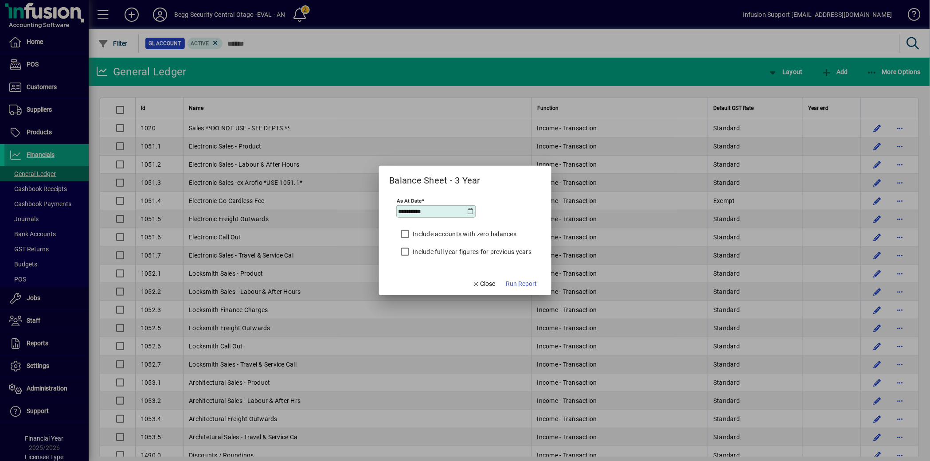
click at [475, 251] on label "Include full year figures for previous years" at bounding box center [471, 251] width 121 height 9
click at [517, 278] on span "button" at bounding box center [522, 283] width 38 height 21
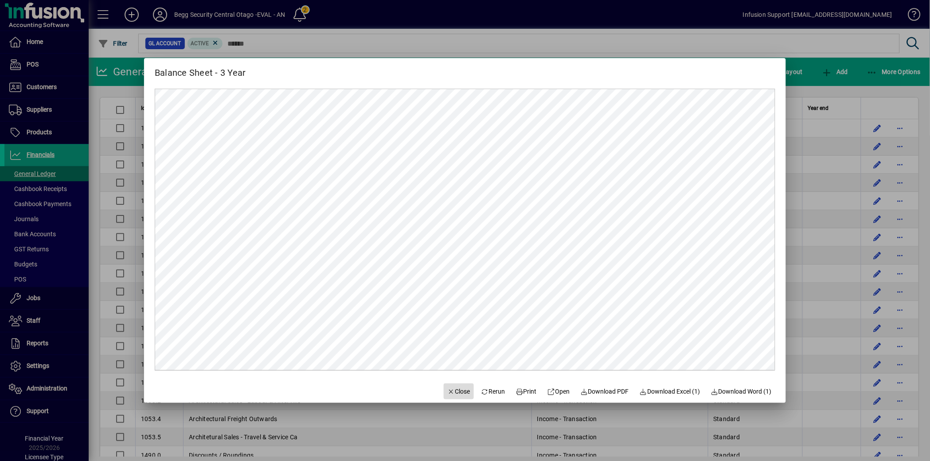
click at [451, 391] on span "Close" at bounding box center [458, 391] width 23 height 9
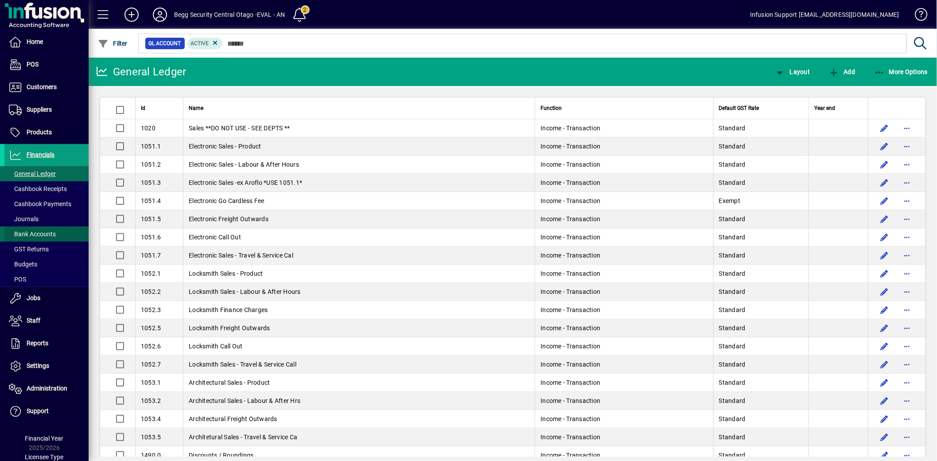
click at [51, 231] on span "Bank Accounts" at bounding box center [32, 233] width 47 height 7
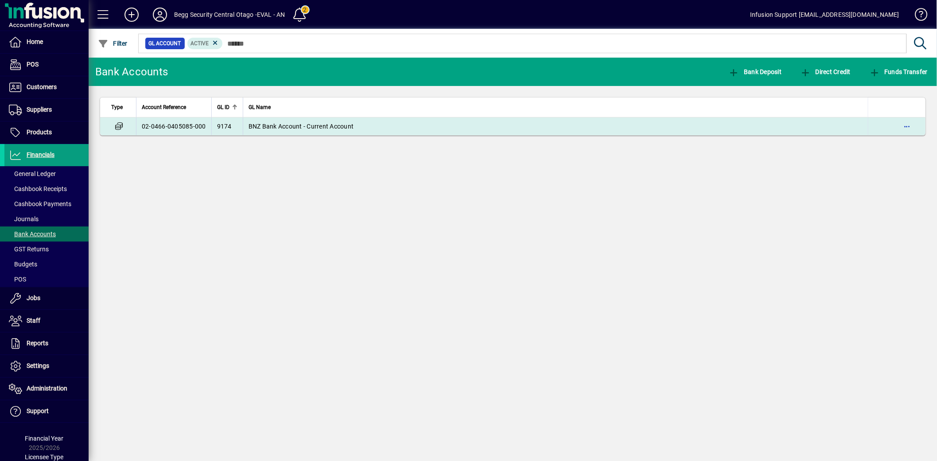
click at [169, 122] on td "02-0466-0405085-000" at bounding box center [173, 126] width 75 height 18
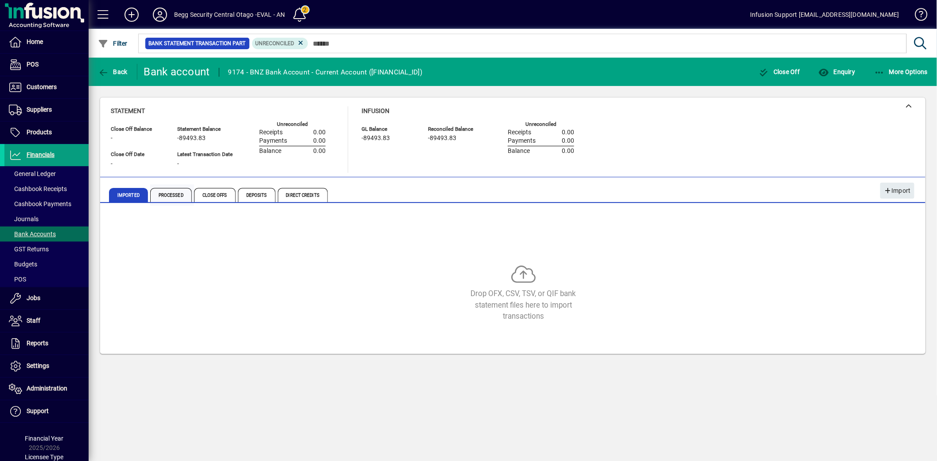
click at [171, 191] on span "Processed" at bounding box center [171, 195] width 42 height 14
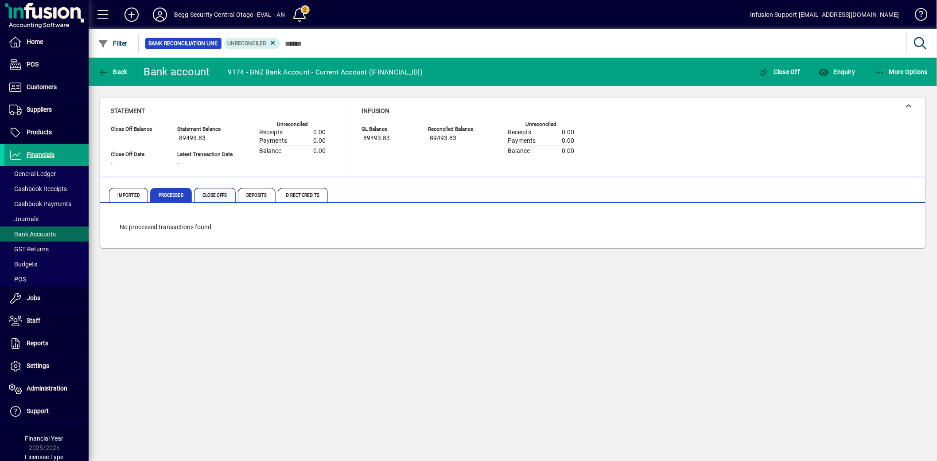
click at [219, 197] on span "Close Offs" at bounding box center [215, 195] width 42 height 14
click at [249, 196] on span "Deposits" at bounding box center [257, 195] width 38 height 14
click at [299, 196] on span "Direct Credits" at bounding box center [303, 195] width 50 height 14
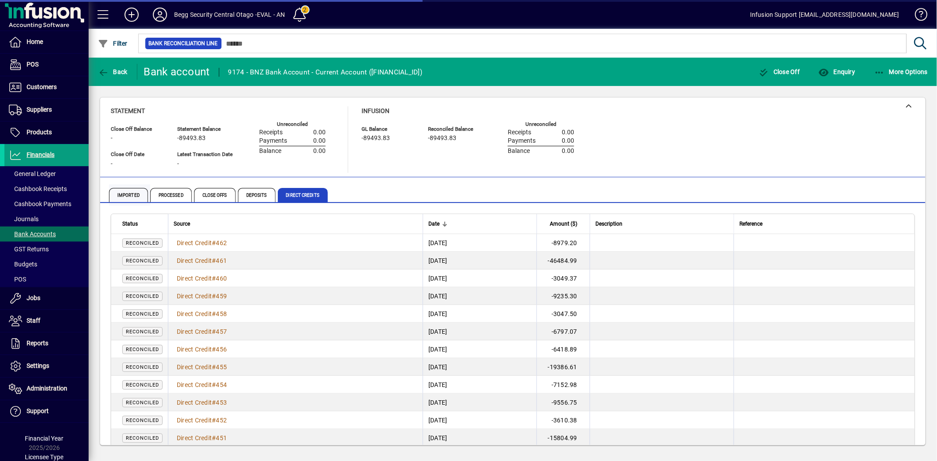
click at [142, 196] on span "Imported" at bounding box center [128, 195] width 39 height 14
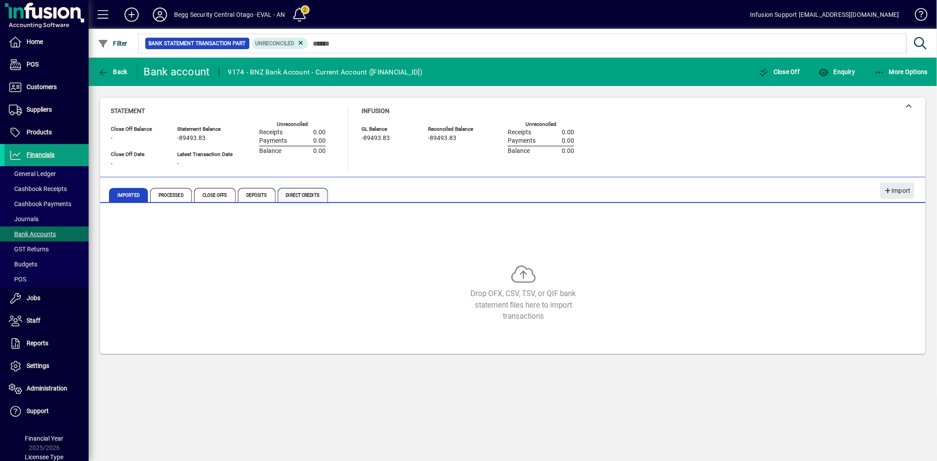
click at [309, 196] on span "Direct Credits" at bounding box center [303, 195] width 50 height 14
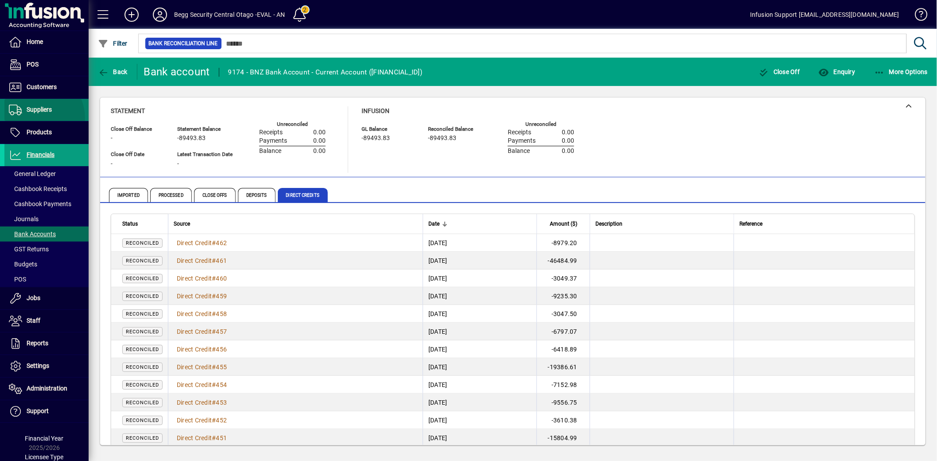
click at [35, 118] on span at bounding box center [46, 109] width 84 height 21
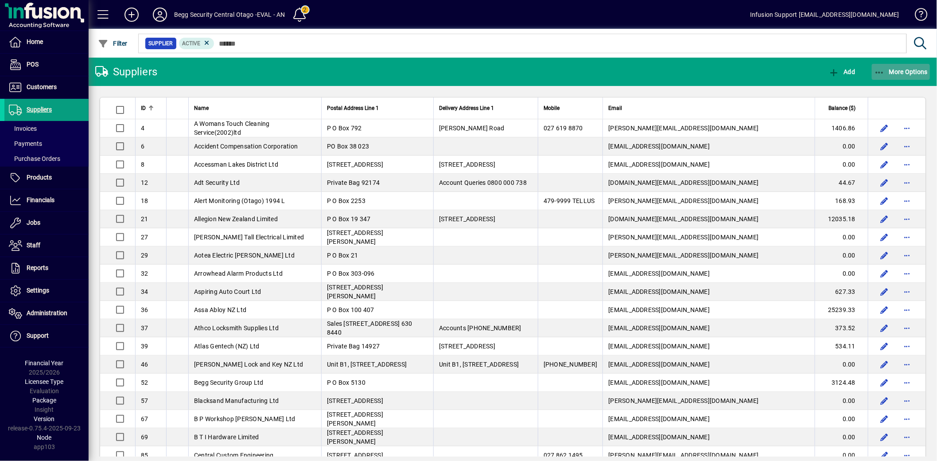
click at [895, 68] on span "More Options" at bounding box center [901, 71] width 54 height 7
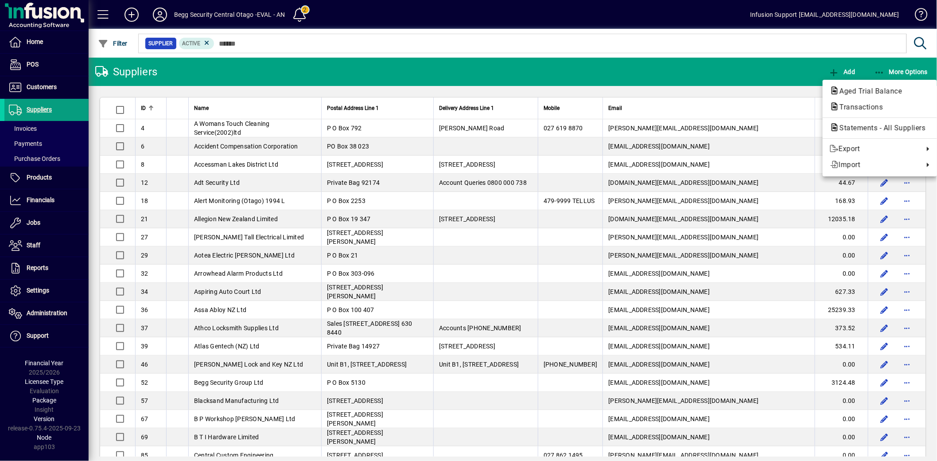
click at [876, 87] on span "Aged Trial Balance" at bounding box center [868, 91] width 77 height 8
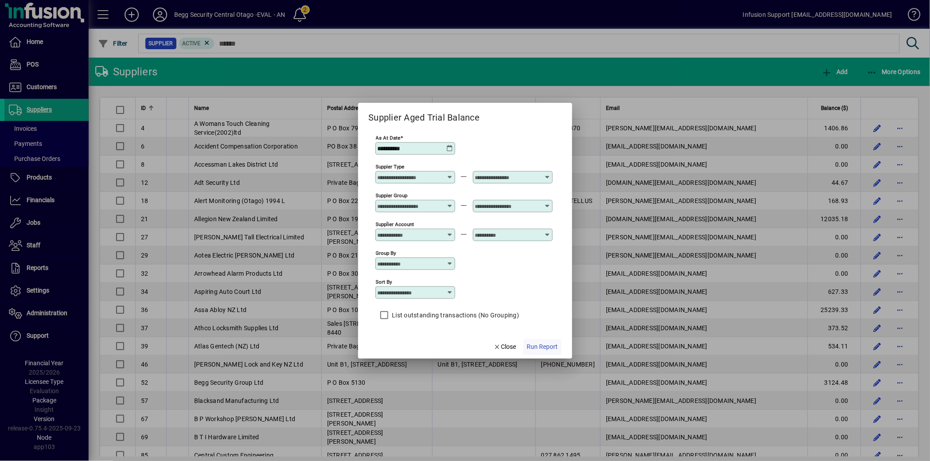
click at [541, 347] on span "Run Report" at bounding box center [542, 346] width 31 height 9
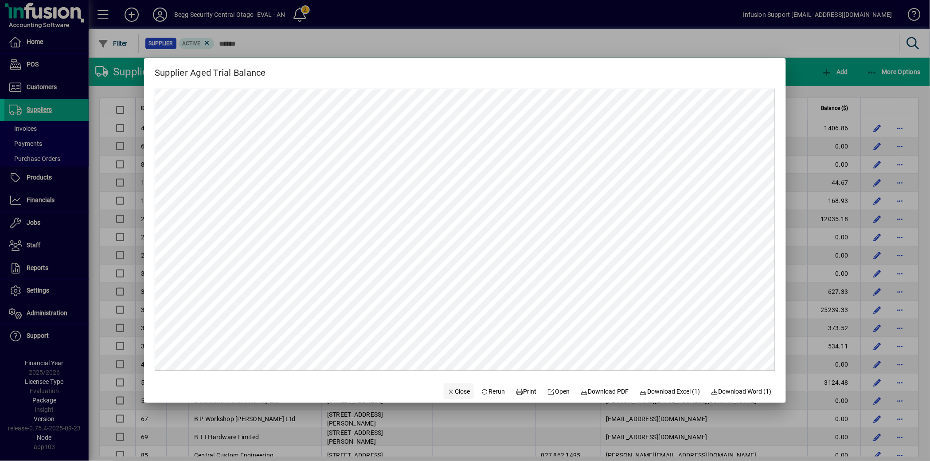
click at [448, 391] on span "Close" at bounding box center [458, 391] width 23 height 9
